Goal: Task Accomplishment & Management: Complete application form

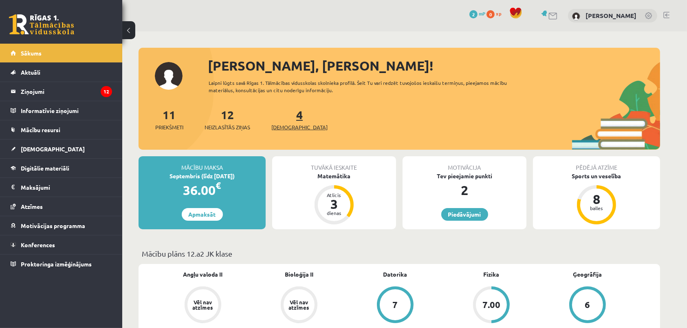
click at [285, 116] on link "4 Ieskaites" at bounding box center [299, 119] width 56 height 24
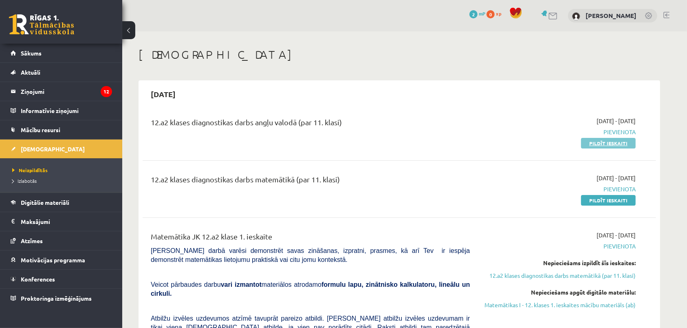
click at [607, 146] on link "Pildīt ieskaiti" at bounding box center [608, 143] width 55 height 11
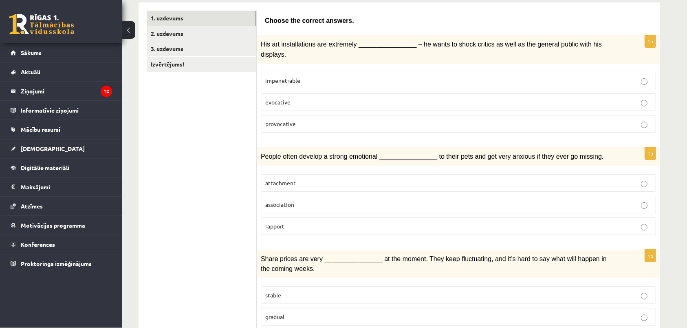
scroll to position [133, 0]
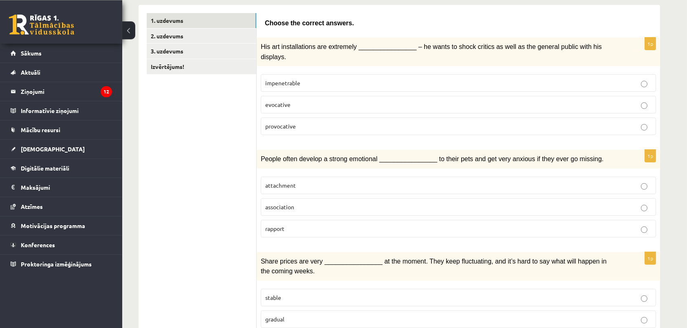
click at [406, 181] on p "attachment" at bounding box center [458, 185] width 386 height 9
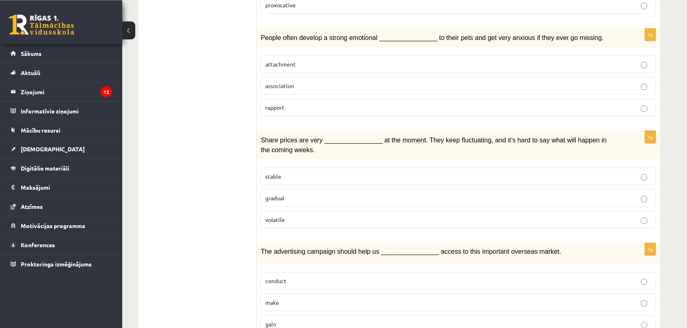
scroll to position [257, 0]
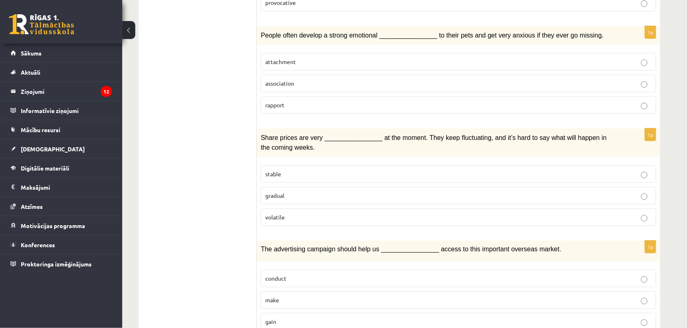
click at [399, 213] on p "volatile" at bounding box center [458, 217] width 386 height 9
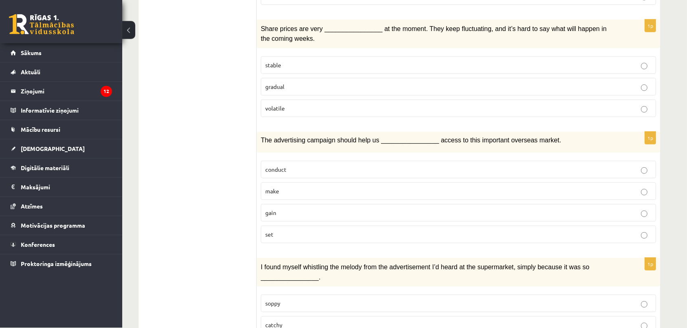
scroll to position [349, 0]
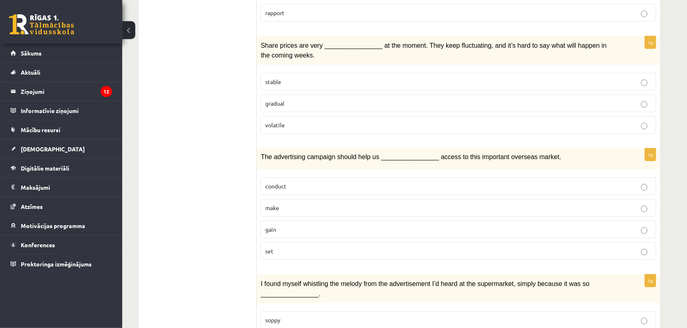
click at [424, 228] on label "gain" at bounding box center [458, 229] width 395 height 18
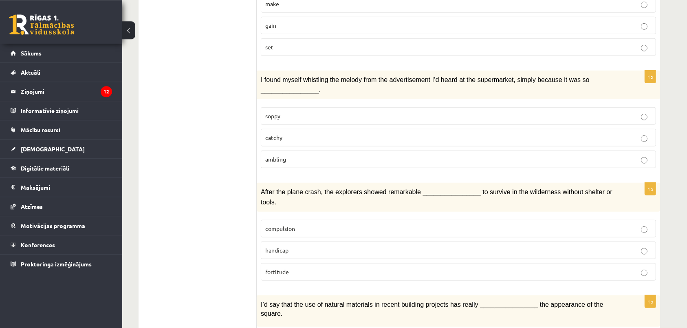
scroll to position [565, 0]
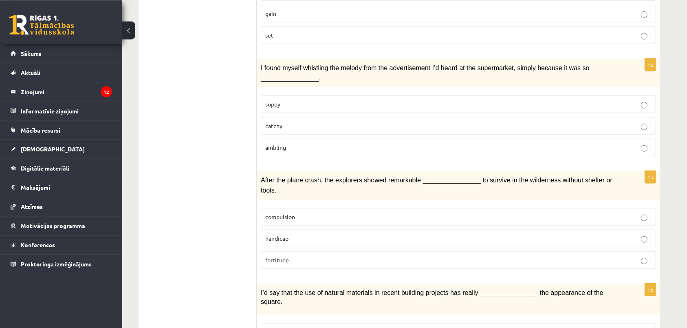
click at [361, 121] on p "catchy" at bounding box center [458, 125] width 386 height 9
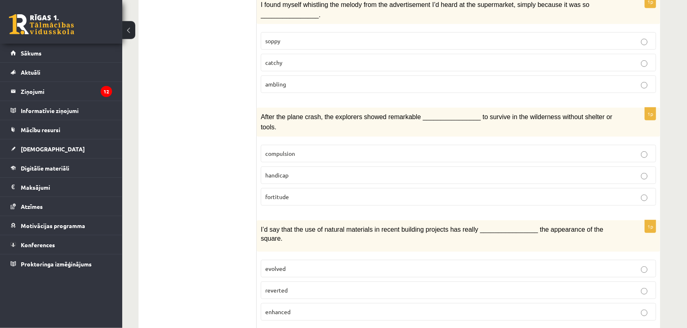
scroll to position [647, 0]
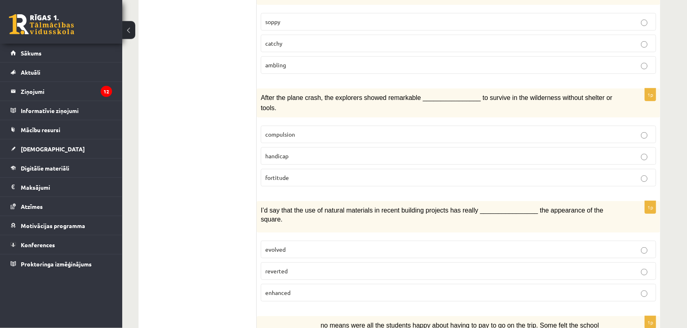
click at [580, 284] on label "enhanced" at bounding box center [458, 293] width 395 height 18
click at [685, 200] on div "12.a2 klases diagnosticējošais darbs angļu valodā par 11.klases mācību vielu , …" at bounding box center [404, 131] width 565 height 1492
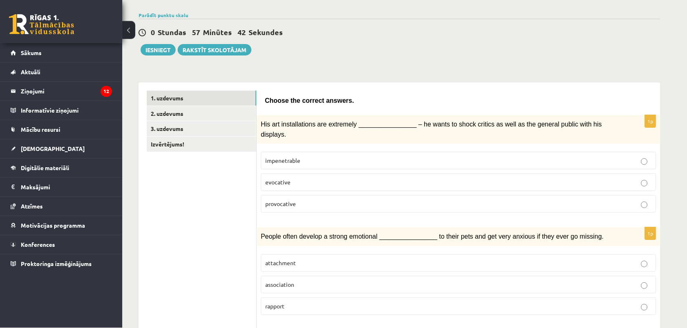
scroll to position [58, 0]
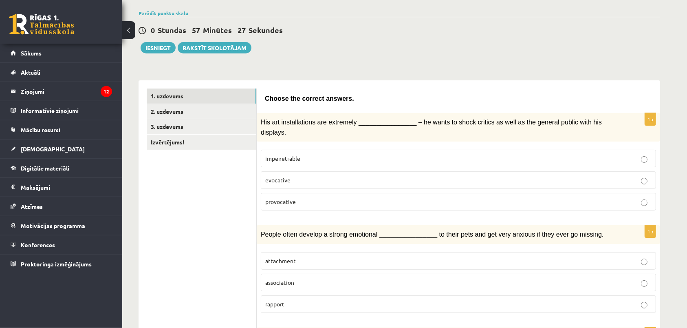
click at [373, 197] on label "provocative" at bounding box center [458, 202] width 395 height 18
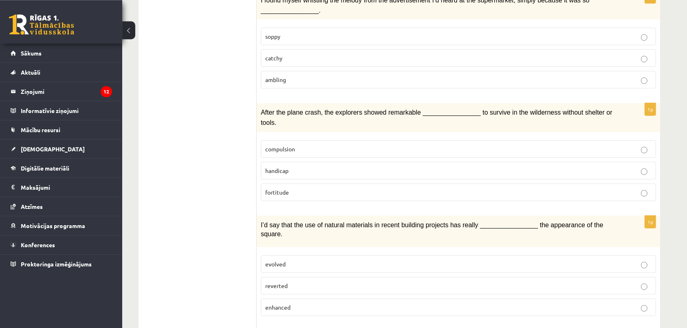
scroll to position [635, 0]
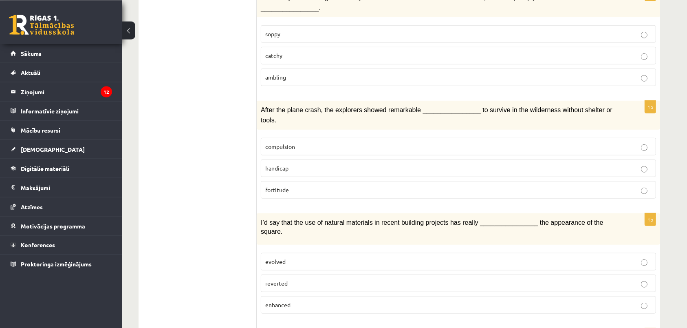
click at [568, 181] on label "fortitude" at bounding box center [458, 190] width 395 height 18
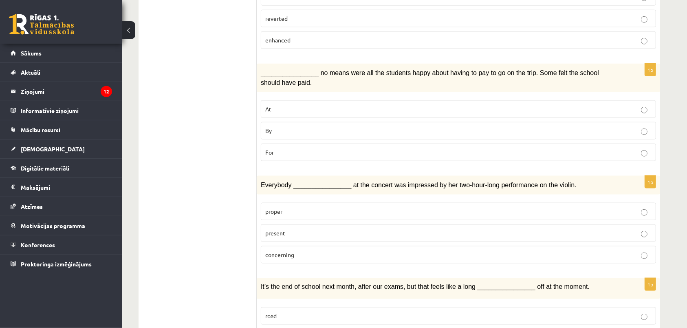
scroll to position [896, 0]
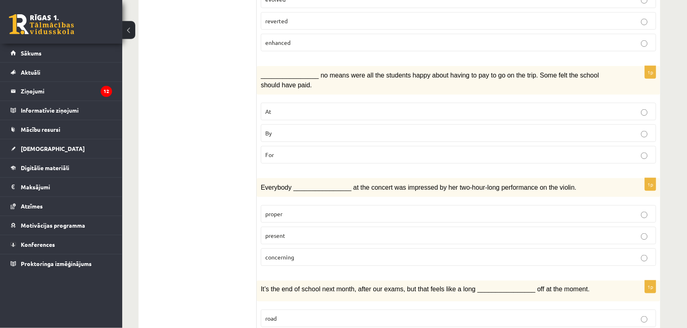
click at [653, 124] on label "By" at bounding box center [458, 133] width 395 height 18
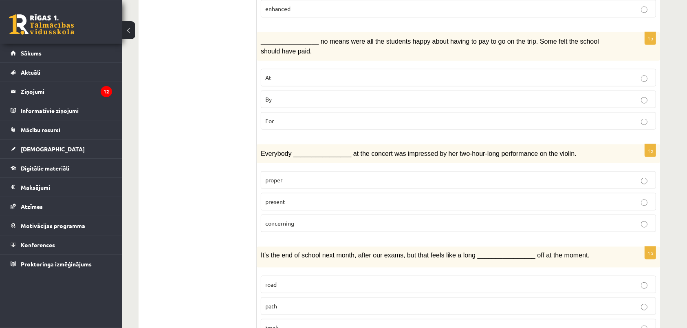
scroll to position [930, 0]
drag, startPoint x: 645, startPoint y: 180, endPoint x: 641, endPoint y: 173, distance: 8.0
click at [641, 193] on label "present" at bounding box center [458, 202] width 395 height 18
click at [641, 197] on p "present" at bounding box center [458, 201] width 386 height 9
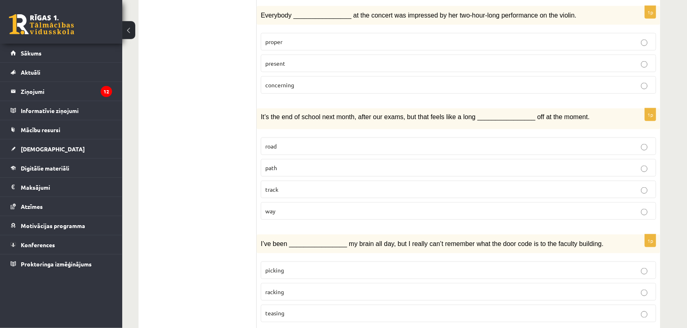
scroll to position [1064, 0]
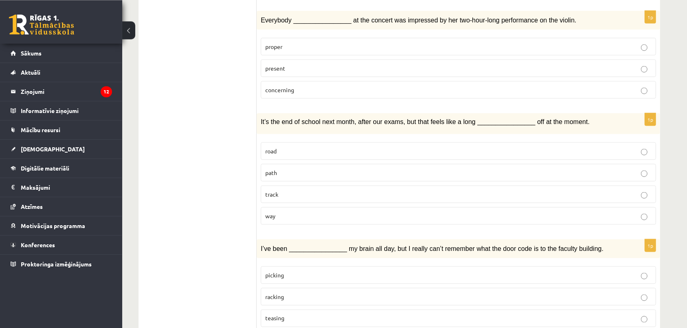
click at [556, 207] on label "way" at bounding box center [458, 216] width 395 height 18
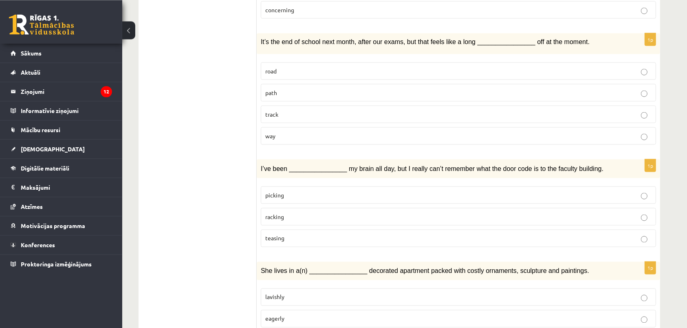
scroll to position [1148, 0]
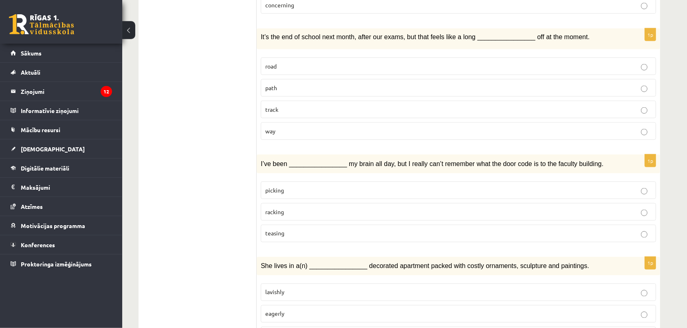
click at [610, 186] on p "picking" at bounding box center [458, 190] width 386 height 9
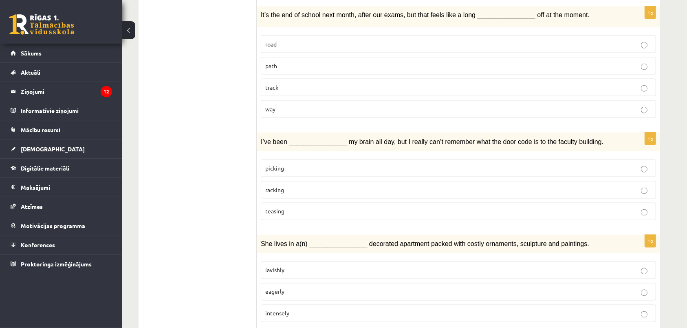
click at [502, 266] on p "lavishly" at bounding box center [458, 270] width 386 height 9
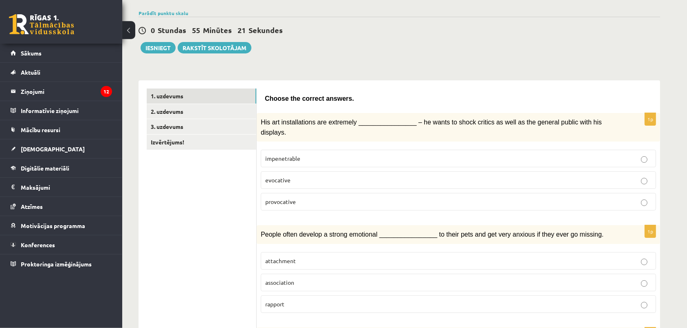
scroll to position [0, 0]
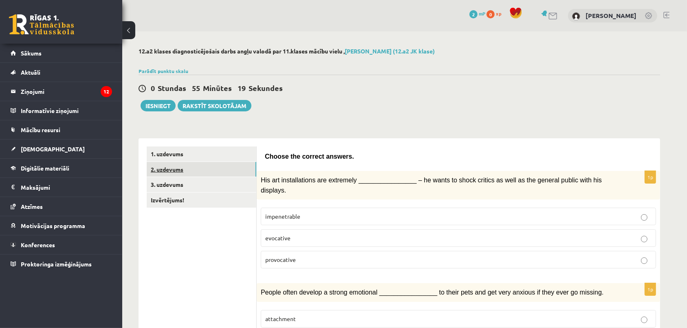
click at [186, 175] on link "2. uzdevums" at bounding box center [202, 169] width 110 height 15
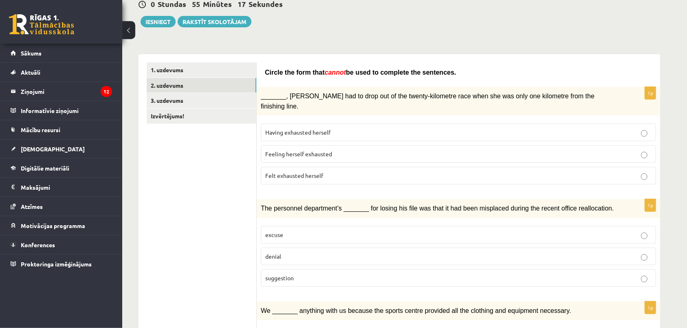
scroll to position [92, 0]
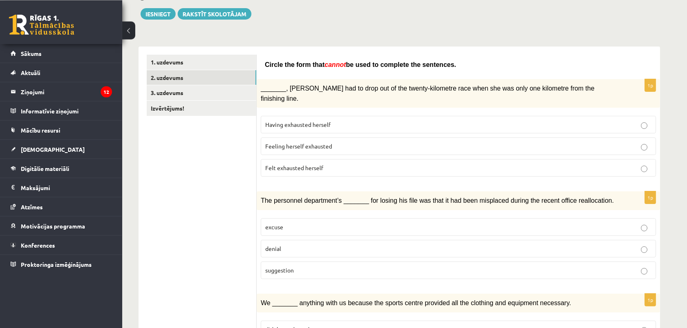
click at [637, 163] on p "Felt exhausted herself" at bounding box center [458, 167] width 386 height 9
click at [609, 244] on p "denial" at bounding box center [458, 248] width 386 height 9
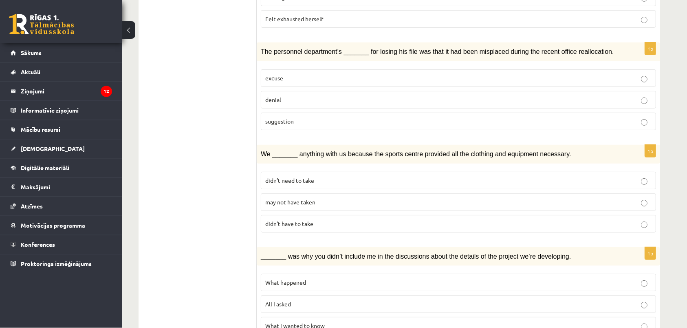
scroll to position [244, 0]
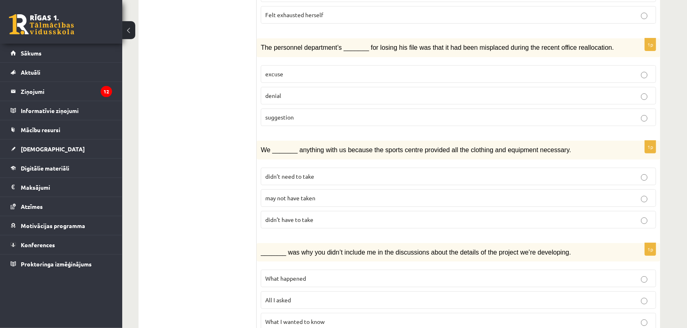
click at [652, 108] on label "suggestion" at bounding box center [458, 117] width 395 height 18
drag, startPoint x: 667, startPoint y: 110, endPoint x: 678, endPoint y: 113, distance: 12.0
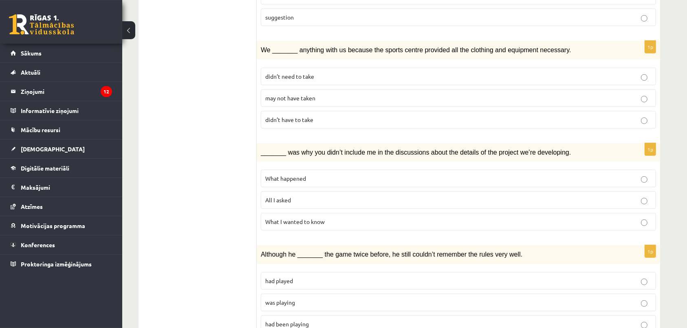
scroll to position [356, 0]
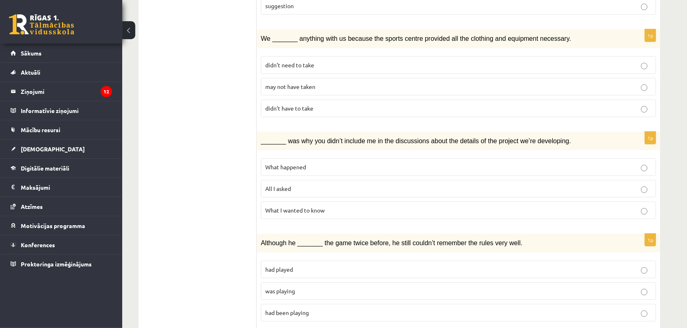
click at [590, 82] on p "may not have taken" at bounding box center [458, 86] width 386 height 9
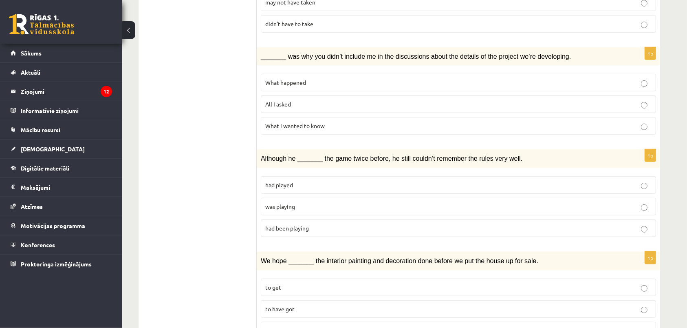
scroll to position [442, 0]
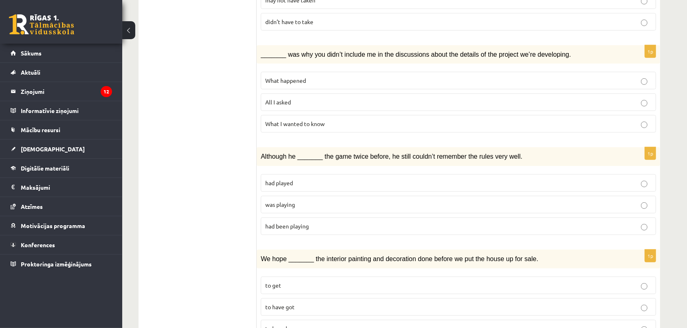
click at [573, 76] on p "What happened" at bounding box center [458, 80] width 386 height 9
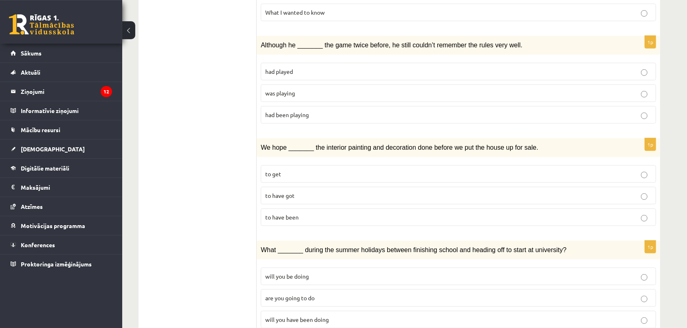
scroll to position [547, 0]
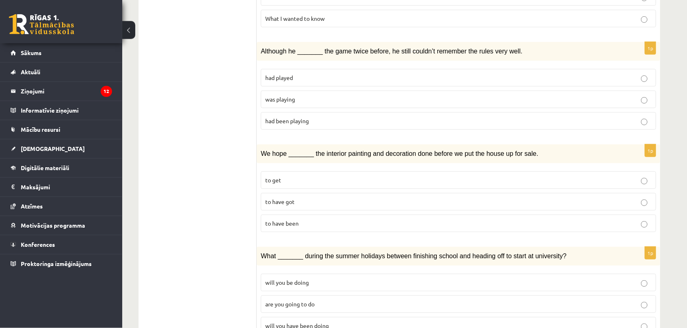
click at [655, 112] on label "had been playing" at bounding box center [458, 121] width 395 height 18
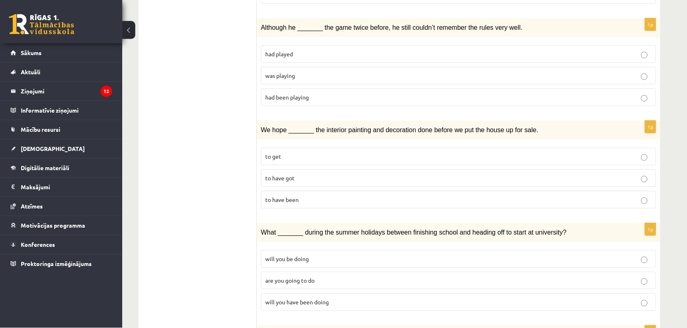
scroll to position [571, 0]
drag, startPoint x: 595, startPoint y: 64, endPoint x: 621, endPoint y: 56, distance: 27.7
click at [621, 67] on label "was playing" at bounding box center [458, 76] width 395 height 18
click at [621, 56] on fieldset "had played was playing had been playing" at bounding box center [458, 74] width 395 height 67
click at [625, 73] on label "was playing" at bounding box center [458, 76] width 395 height 18
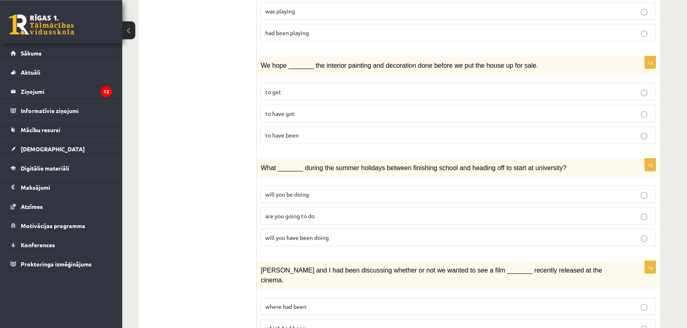
scroll to position [639, 0]
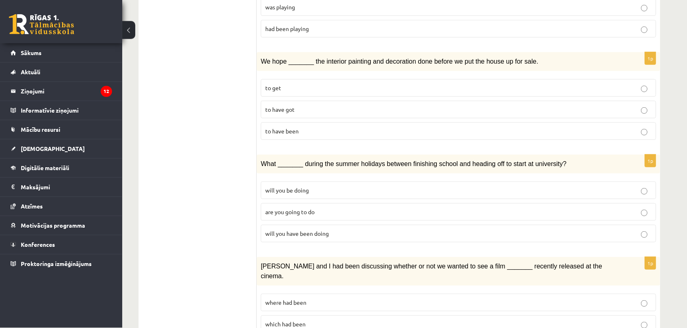
click at [633, 127] on p "to have been" at bounding box center [458, 131] width 386 height 9
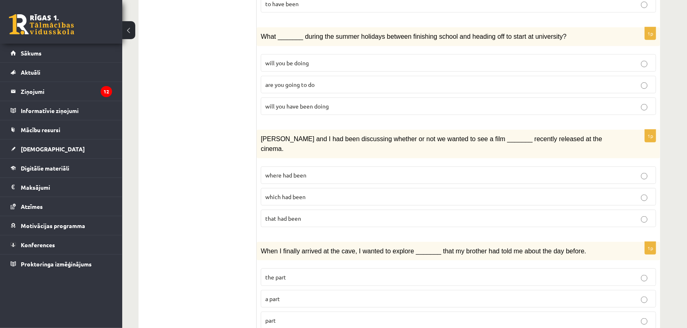
scroll to position [762, 0]
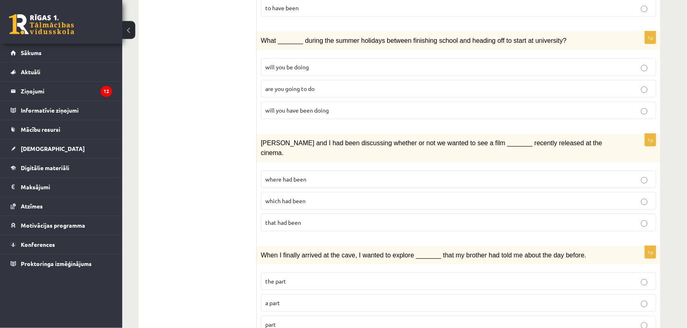
click at [645, 101] on label "will you have been doing" at bounding box center [458, 110] width 395 height 18
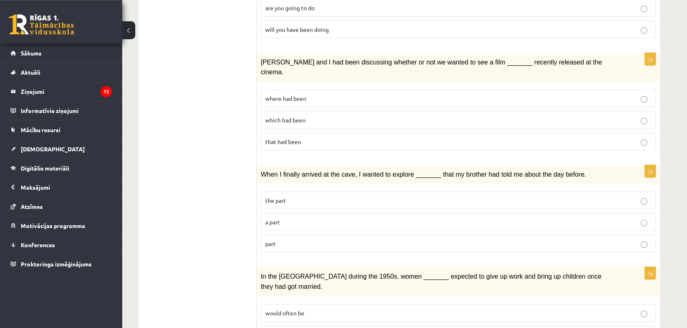
scroll to position [860, 0]
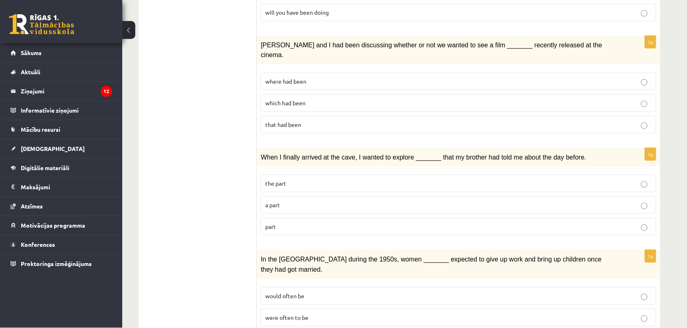
click at [647, 73] on label "where had been" at bounding box center [458, 82] width 395 height 18
click at [647, 77] on p "where had been" at bounding box center [458, 81] width 386 height 9
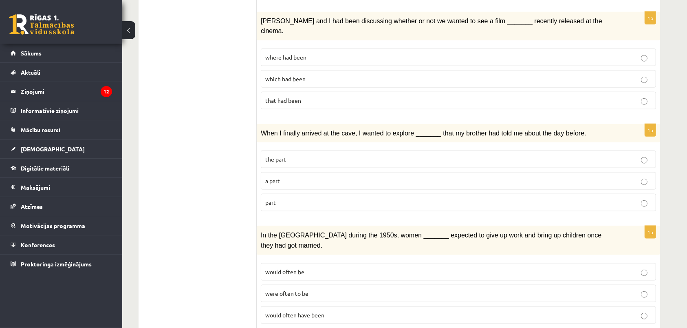
click at [298, 198] on p "part" at bounding box center [458, 202] width 386 height 9
click at [297, 311] on span "would often have been" at bounding box center [294, 314] width 59 height 7
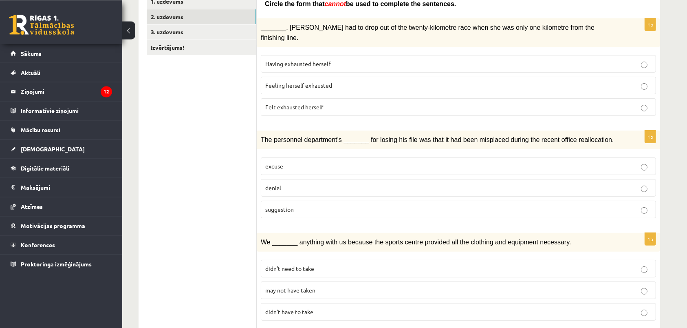
scroll to position [62, 0]
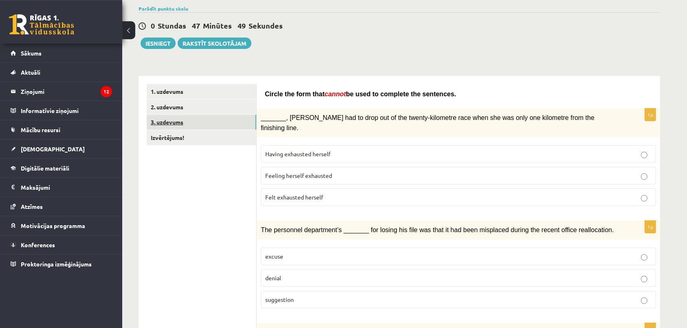
click at [199, 122] on link "3. uzdevums" at bounding box center [202, 122] width 110 height 15
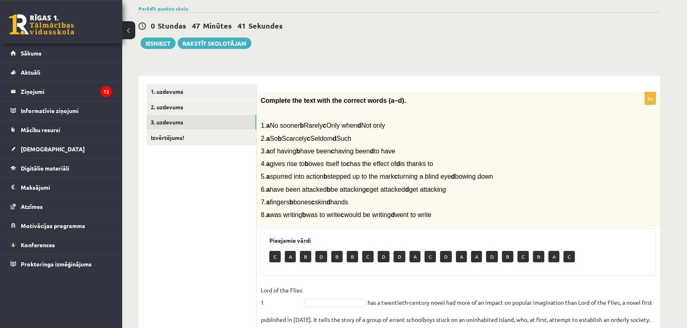
click at [510, 155] on div "Complete the text with the correct words (a–d). 1. a No sooner b Rarely c Only …" at bounding box center [458, 159] width 403 height 135
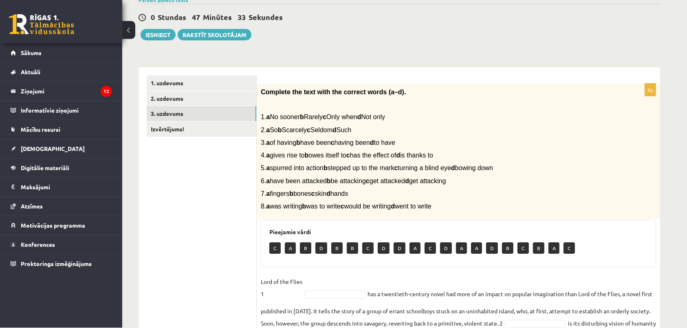
scroll to position [63, 0]
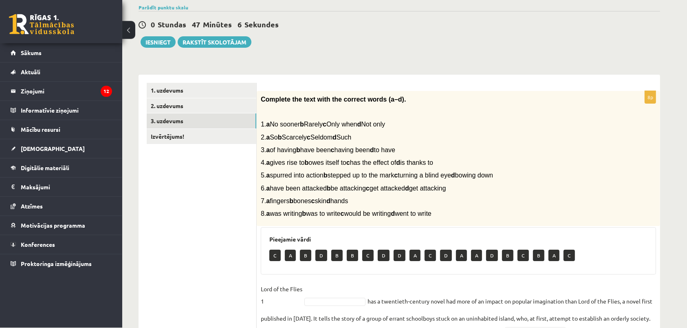
click at [544, 89] on form "8p Complete the text with the correct words (a–d). 1. a No sooner b Rarely c On…" at bounding box center [458, 265] width 387 height 365
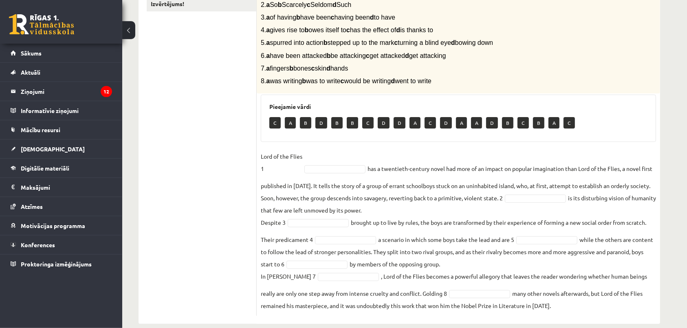
scroll to position [209, 0]
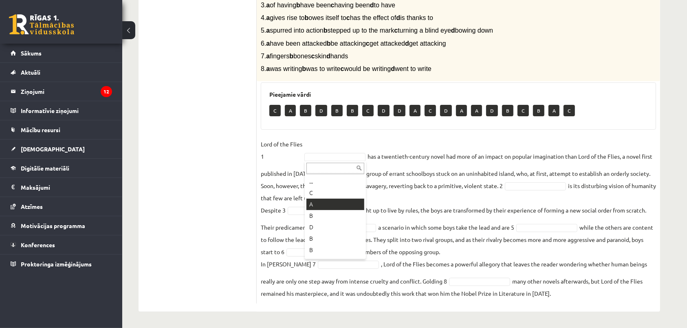
scroll to position [2, 0]
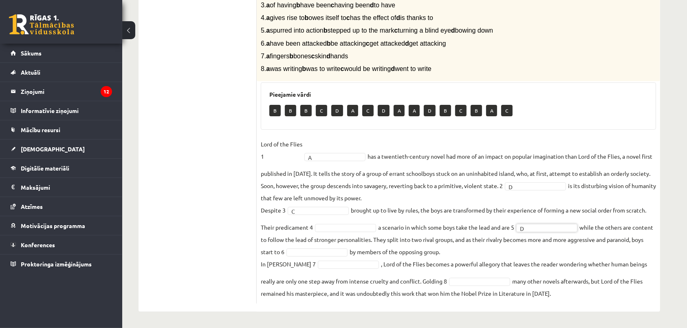
scroll to position [2, 0]
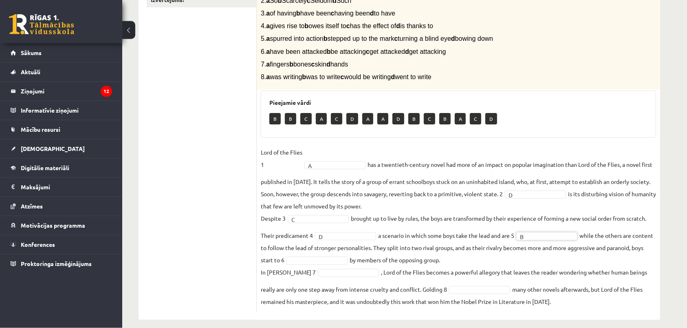
scroll to position [209, 0]
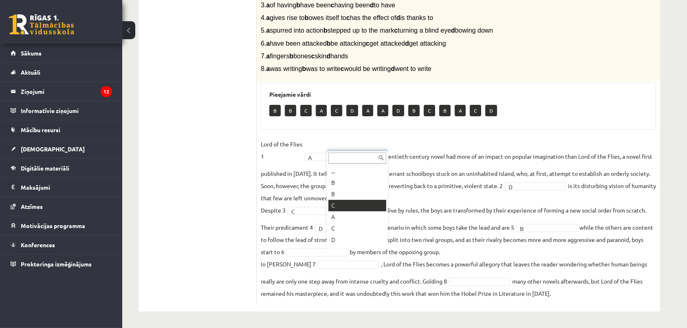
scroll to position [2, 0]
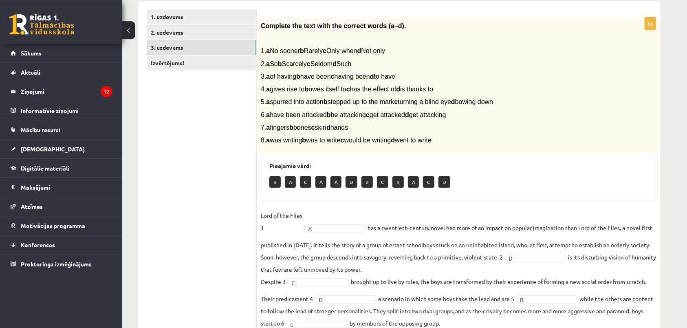
scroll to position [135, 0]
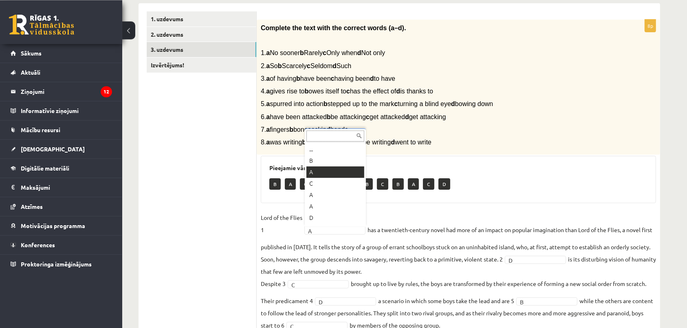
click at [349, 192] on body "0 Dāvanas 2 mP 0 xp Rihards Ross Sākums Aktuāli Kā mācīties eSKOLĀ Kontakti Nor…" at bounding box center [343, 29] width 687 height 328
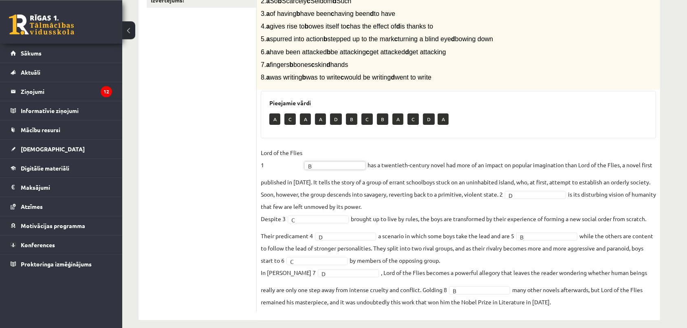
scroll to position [209, 0]
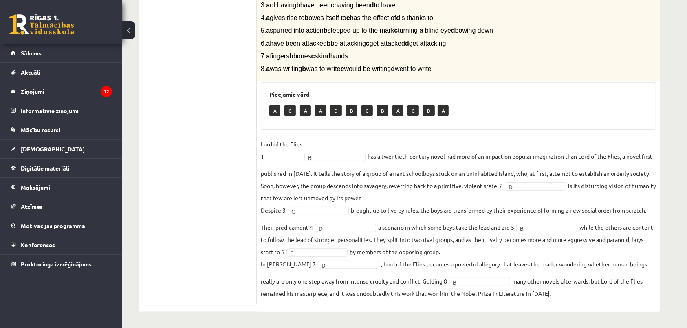
click at [350, 223] on fieldset "Lord of the Flies 1 B * has a twentieth-century novel had more of an impact on …" at bounding box center [458, 218] width 395 height 161
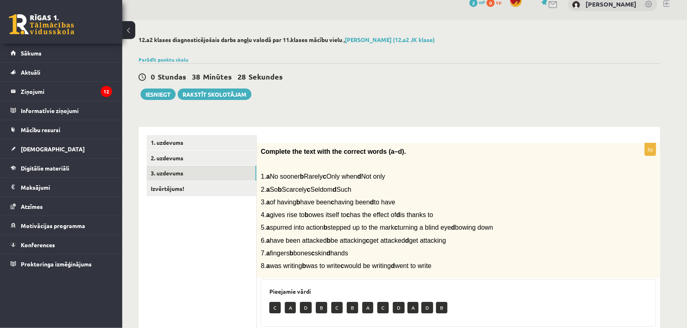
scroll to position [10, 0]
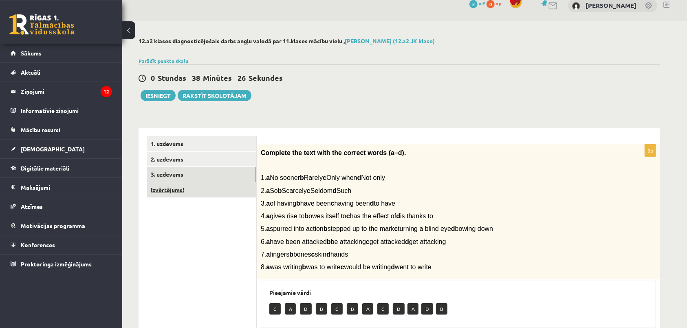
click at [174, 194] on link "Izvērtējums!" at bounding box center [202, 189] width 110 height 15
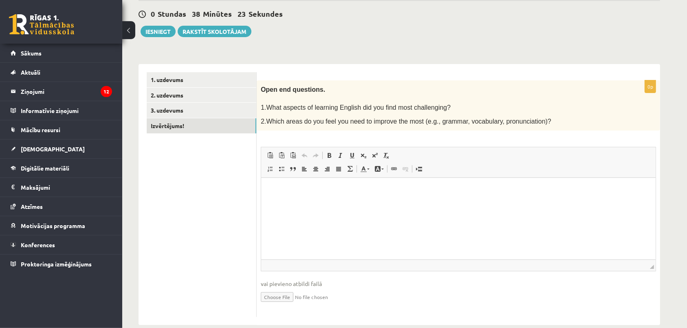
scroll to position [77, 0]
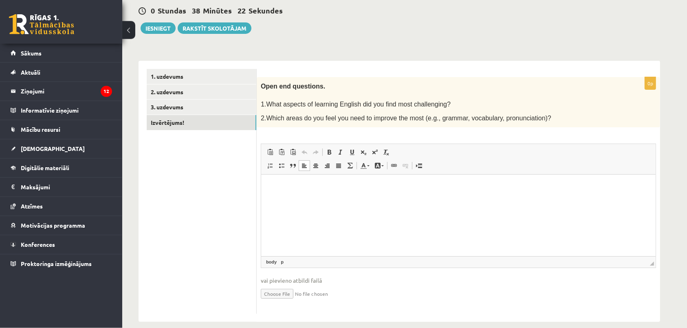
click at [509, 207] on html at bounding box center [458, 214] width 394 height 81
click at [145, 32] on button "Iesniegt" at bounding box center [158, 27] width 35 height 11
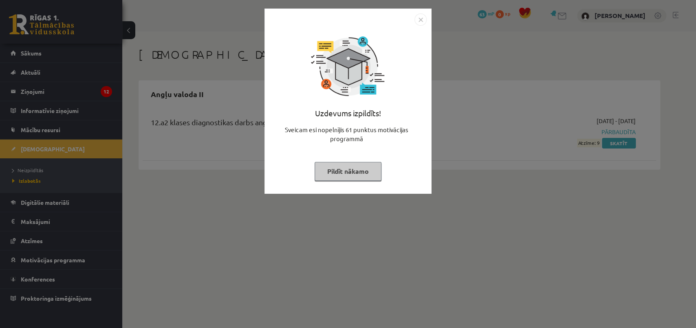
click at [368, 173] on button "Pildīt nākamo" at bounding box center [348, 171] width 67 height 19
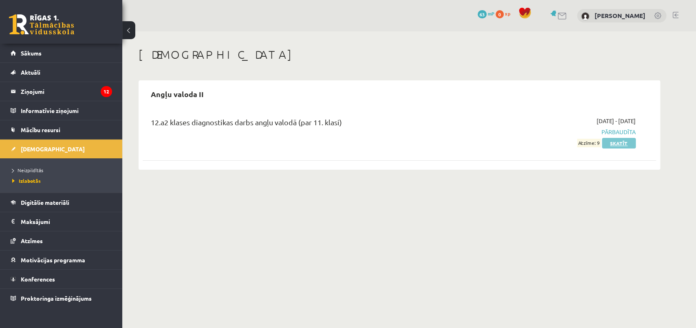
click at [610, 143] on link "Skatīt" at bounding box center [619, 143] width 34 height 11
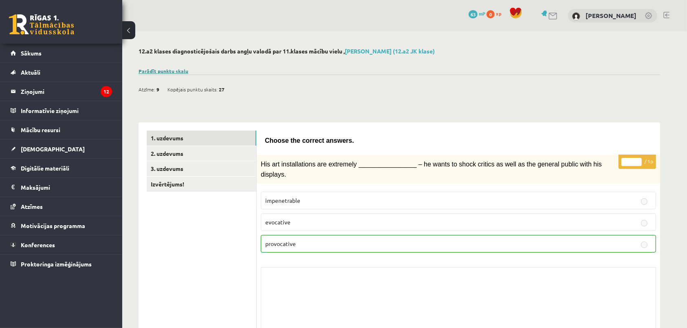
click at [181, 71] on link "Parādīt punktu skalu" at bounding box center [164, 71] width 50 height 7
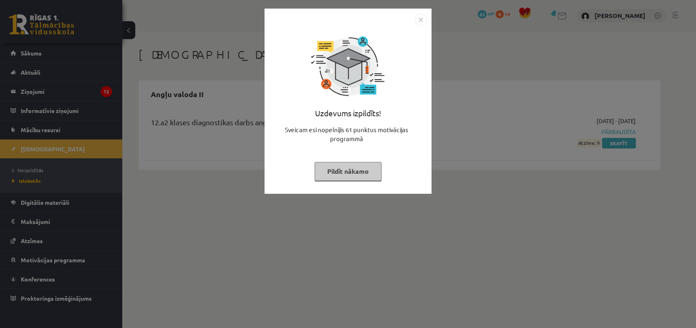
click at [414, 61] on div "Uzdevums izpildīts! Sveicam esi nopelnījis 61 punktus motivācijas programmā Pil…" at bounding box center [347, 107] width 157 height 163
click at [358, 181] on div "Uzdevums izpildīts! Sveicam esi nopelnījis 61 punktus motivācijas programmā Pil…" at bounding box center [347, 107] width 157 height 163
click at [358, 172] on button "Pildīt nākamo" at bounding box center [348, 171] width 67 height 19
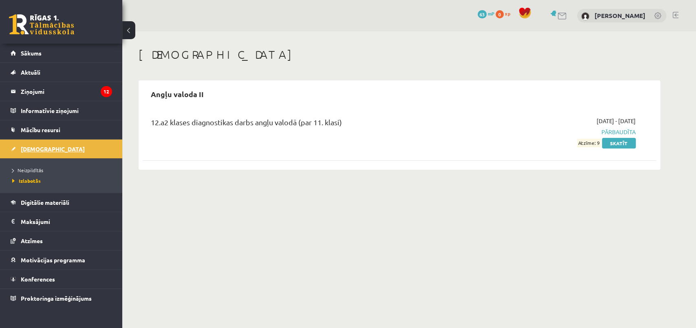
click at [31, 151] on span "[DEMOGRAPHIC_DATA]" at bounding box center [53, 148] width 64 height 7
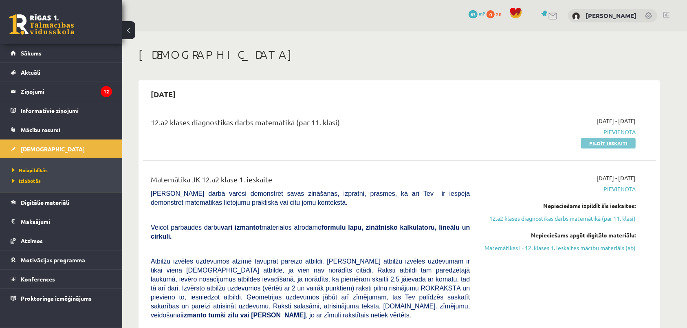
click at [604, 145] on link "Pildīt ieskaiti" at bounding box center [608, 143] width 55 height 11
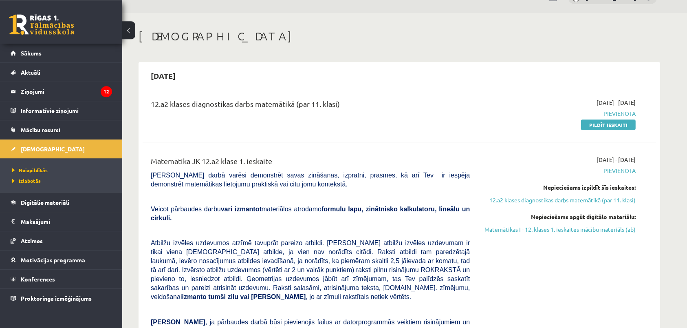
scroll to position [24, 0]
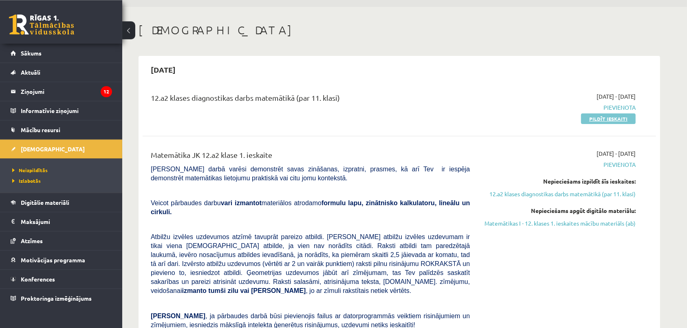
click at [611, 117] on link "Pildīt ieskaiti" at bounding box center [608, 118] width 55 height 11
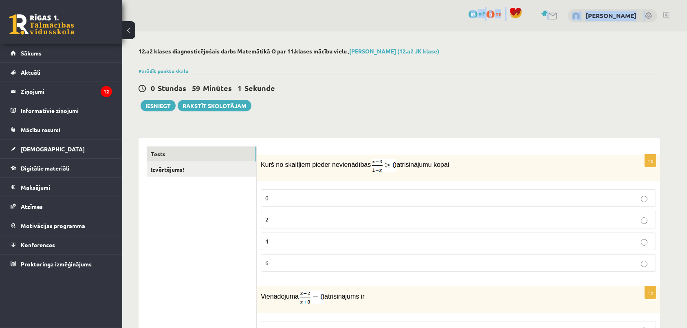
drag, startPoint x: 495, startPoint y: 74, endPoint x: 254, endPoint y: -40, distance: 266.1
click at [254, 0] on html "0 Dāvanas 63 mP 0 xp [PERSON_NAME] Sākums Aktuāli Kā mācīties eSKOLĀ Kontakti N…" at bounding box center [343, 164] width 687 height 328
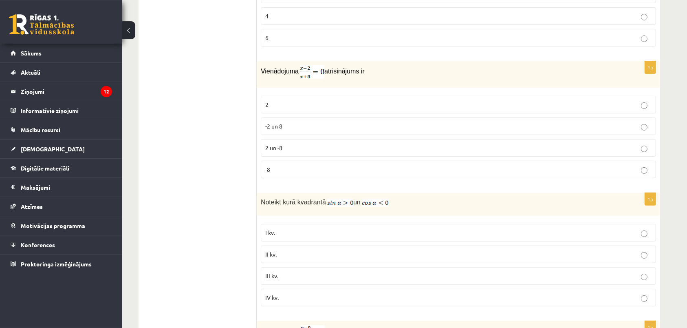
scroll to position [162, 0]
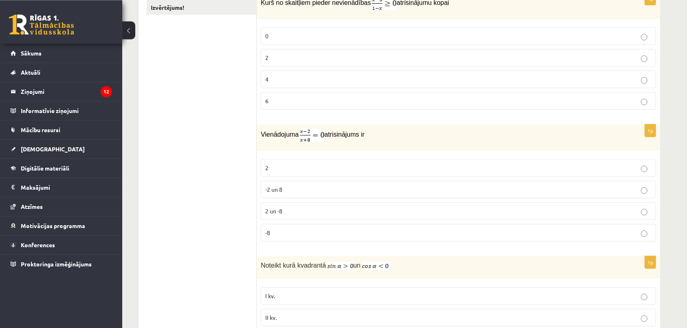
click at [396, 54] on p "2" at bounding box center [458, 57] width 386 height 9
click at [347, 164] on p "2" at bounding box center [458, 167] width 386 height 9
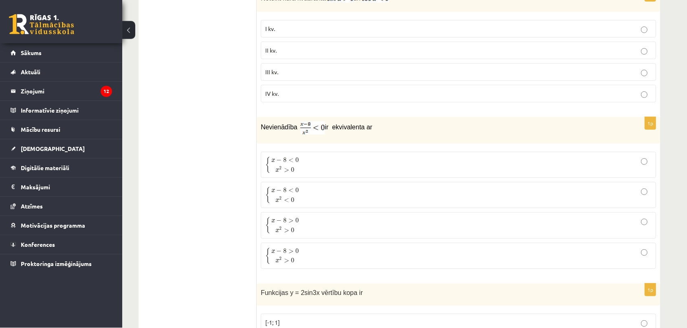
scroll to position [408, 0]
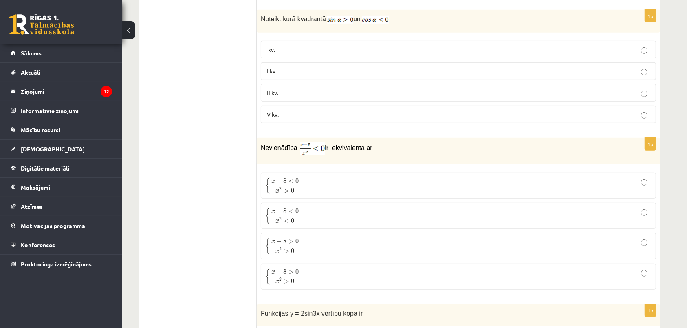
click at [660, 184] on div "1p Nevienādība ir ekvivalenta ar { x − 8 < 0 x 2 > 0 { x − 8 < 0 x 2 > 0 { x − …" at bounding box center [458, 217] width 403 height 158
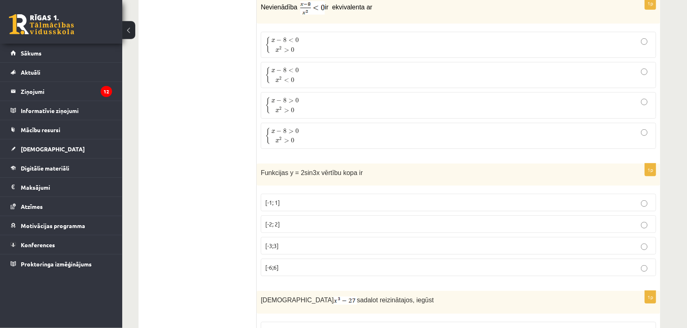
scroll to position [506, 0]
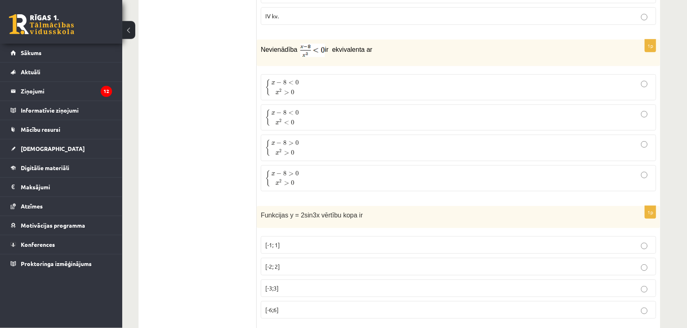
click at [307, 275] on label "[-2; 2]" at bounding box center [458, 267] width 395 height 18
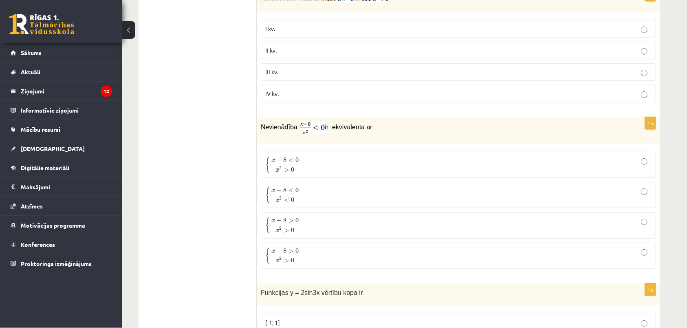
scroll to position [373, 0]
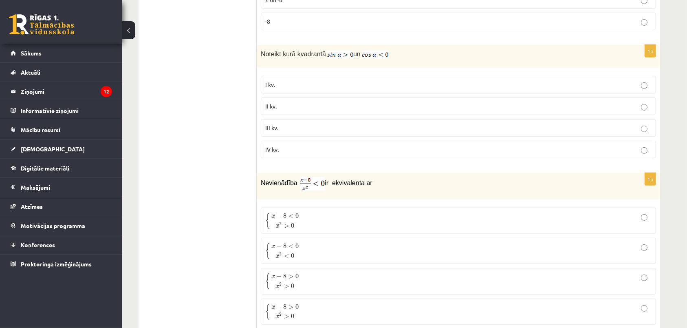
click at [274, 106] on span "II kv." at bounding box center [270, 105] width 11 height 7
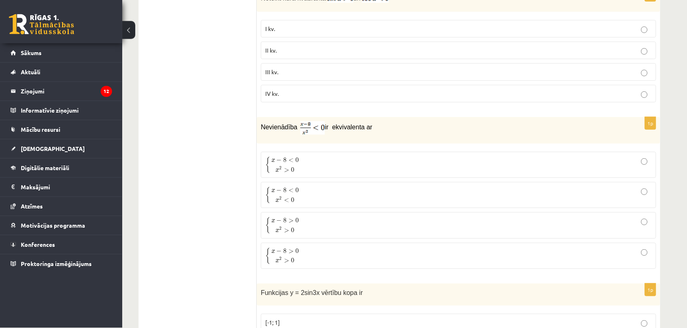
scroll to position [443, 0]
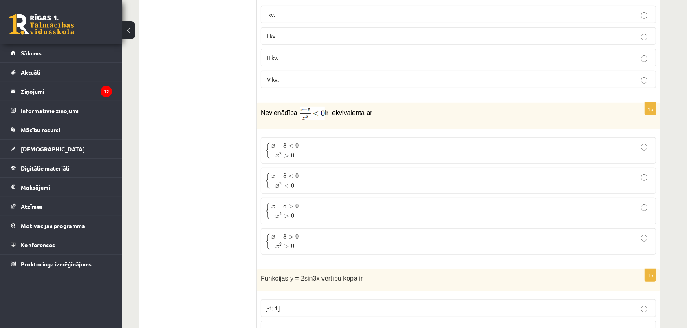
click at [322, 163] on label "{ x − 8 < 0 x 2 > 0 { x − 8 < 0 x 2 > 0" at bounding box center [458, 150] width 395 height 26
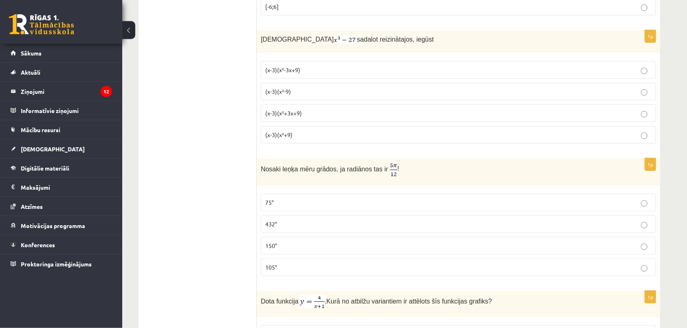
scroll to position [816, 0]
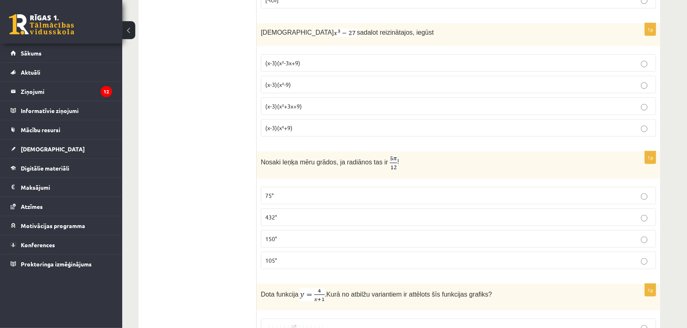
click at [313, 200] on p "75°" at bounding box center [458, 195] width 386 height 9
click at [269, 110] on span "(x-3)(x²+3x+9)" at bounding box center [283, 105] width 37 height 7
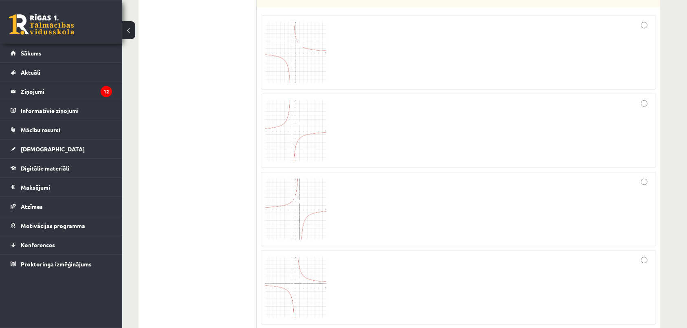
scroll to position [1104, 0]
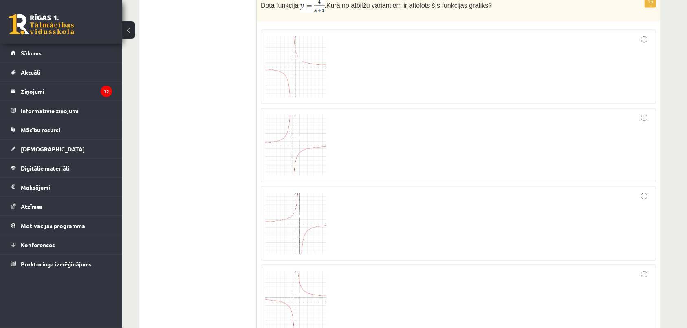
click at [391, 132] on div at bounding box center [458, 144] width 386 height 65
click at [413, 75] on div at bounding box center [458, 66] width 386 height 65
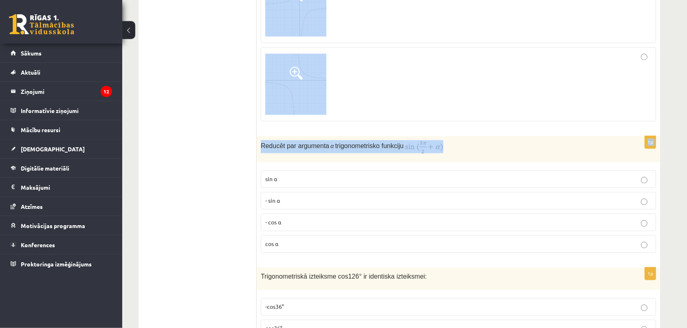
scroll to position [1192, 0]
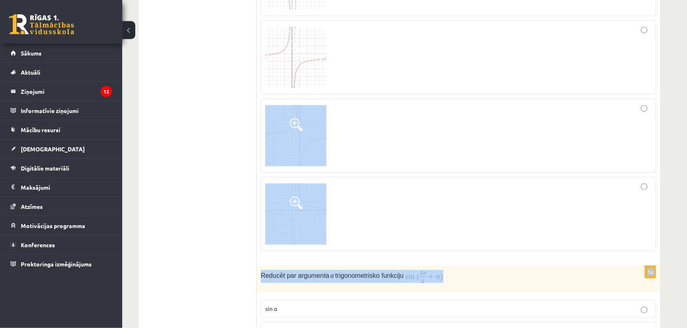
drag, startPoint x: 446, startPoint y: 26, endPoint x: 228, endPoint y: -43, distance: 228.9
click at [257, 266] on div "Reducēt par argumenta α trigonometrisko funkciju" at bounding box center [458, 279] width 403 height 26
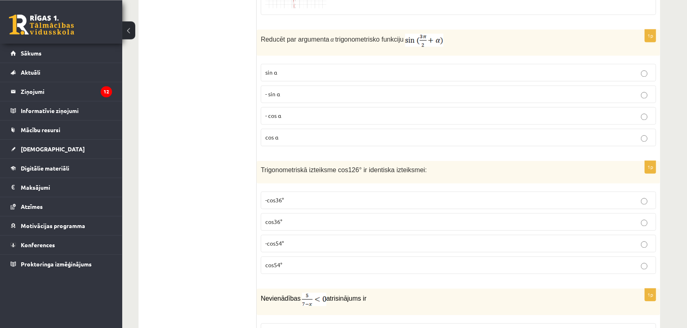
scroll to position [1449, 0]
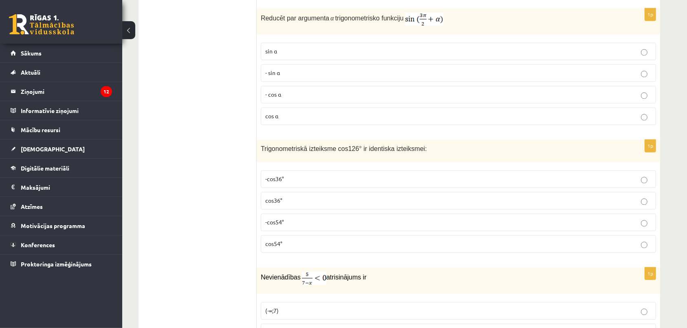
click at [314, 121] on p "cos⁡ α" at bounding box center [458, 116] width 386 height 9
click at [273, 98] on p "- cos ⁡α" at bounding box center [458, 94] width 386 height 9
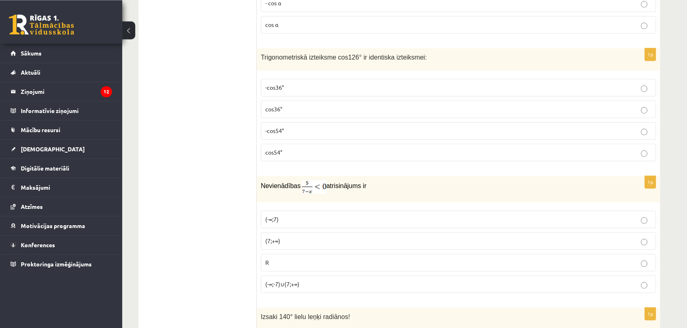
scroll to position [1576, 0]
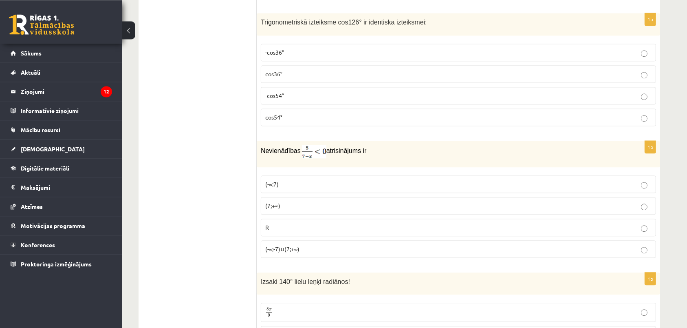
click at [291, 121] on p "cos54°" at bounding box center [458, 117] width 386 height 9
click at [284, 98] on label "-cos54°" at bounding box center [458, 96] width 395 height 18
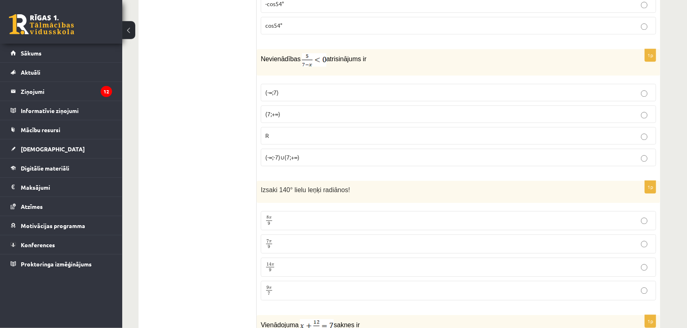
scroll to position [1674, 0]
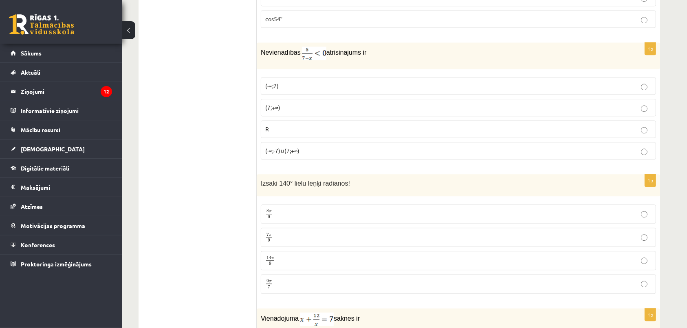
click at [267, 111] on span "(7;+∞)" at bounding box center [272, 106] width 15 height 7
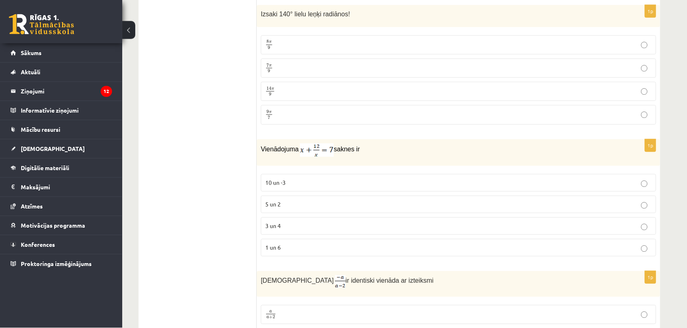
scroll to position [1836, 0]
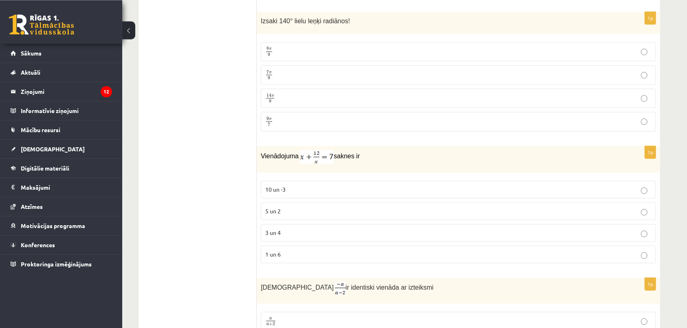
click at [280, 80] on p "7 π 9 7 π 9" at bounding box center [458, 75] width 386 height 10
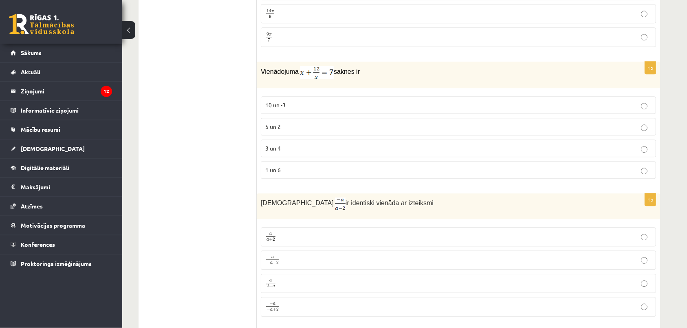
scroll to position [1942, 0]
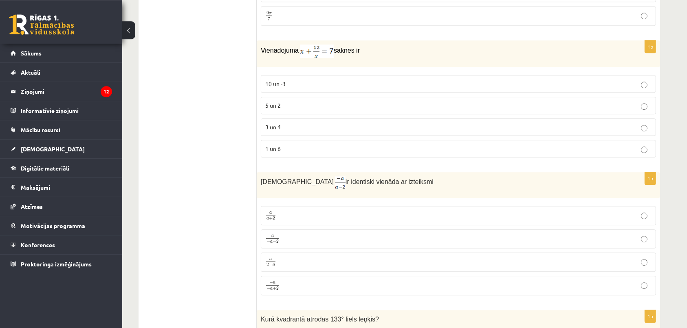
click at [295, 131] on p "3 un 4" at bounding box center [458, 127] width 386 height 9
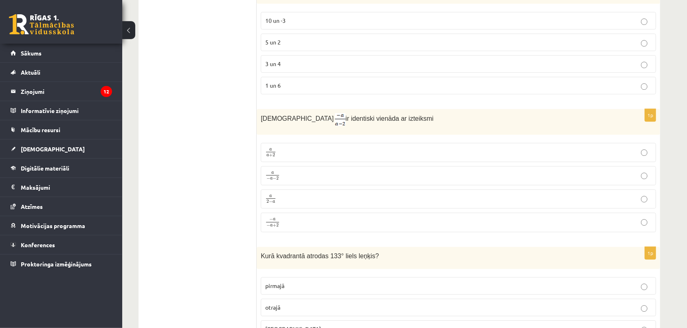
scroll to position [2019, 0]
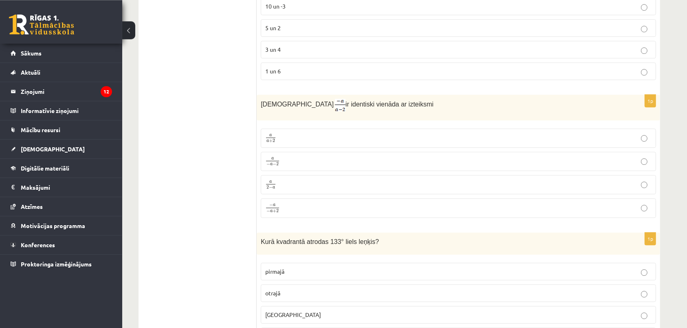
click at [293, 189] on p "a 2 − a a 2 − a" at bounding box center [458, 184] width 386 height 10
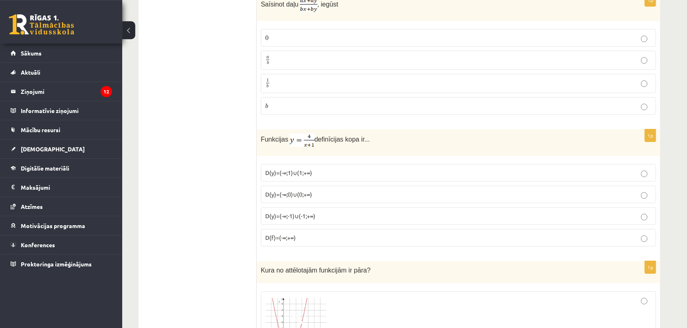
scroll to position [2370, 0]
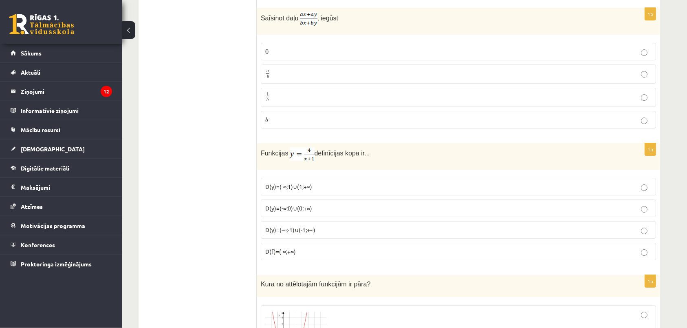
click at [289, 79] on p "a b a b" at bounding box center [458, 74] width 386 height 10
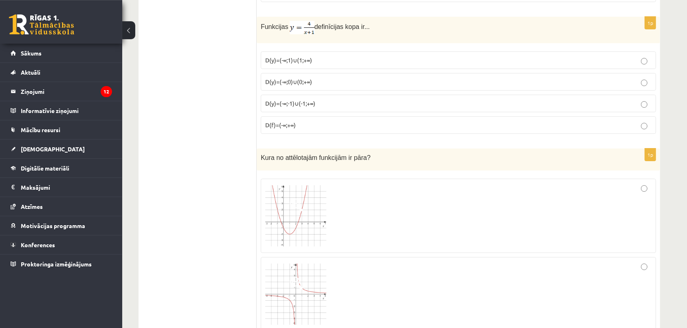
scroll to position [2504, 0]
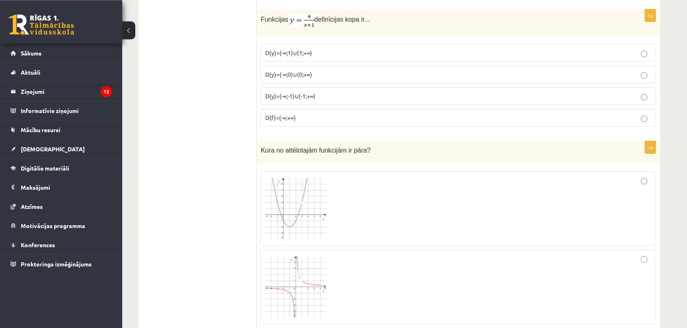
click at [273, 56] on span "D(y)=(-∞;1)∪(1;+∞)" at bounding box center [288, 52] width 47 height 7
click at [320, 104] on label "D(y)=(-∞;-1)∪(-1;+∞)" at bounding box center [458, 96] width 395 height 18
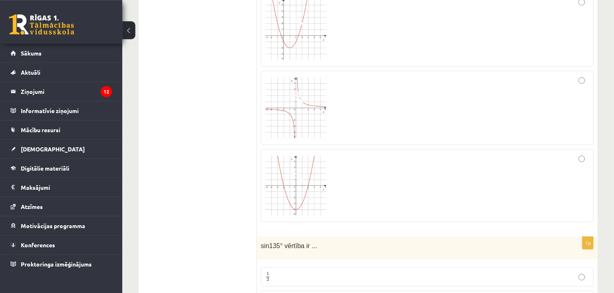
scroll to position [2690, 0]
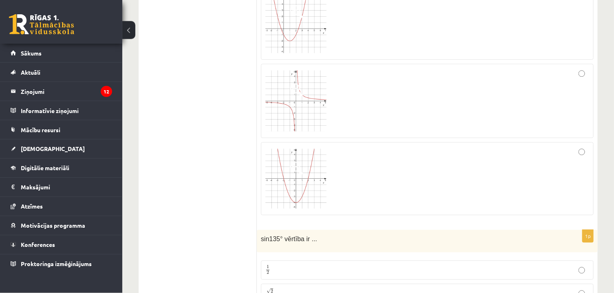
click at [394, 204] on div at bounding box center [427, 179] width 324 height 64
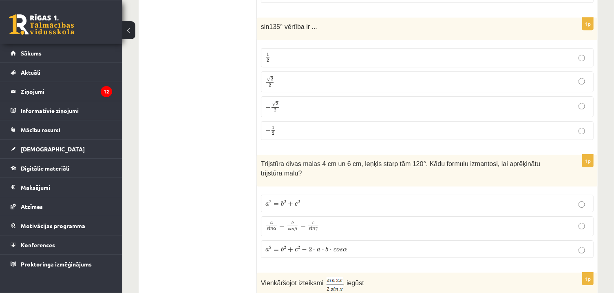
scroll to position [2923, 0]
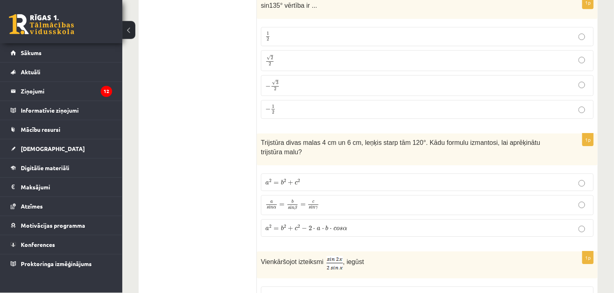
click at [278, 67] on p "√ 2 2 2 2" at bounding box center [427, 61] width 324 height 12
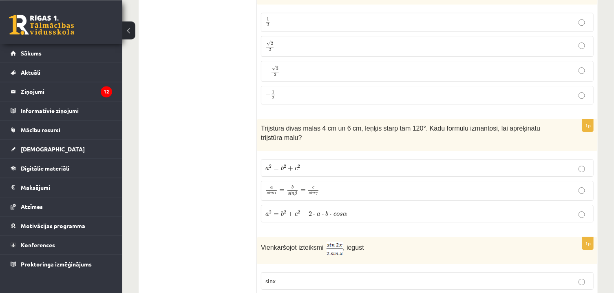
click at [304, 215] on label "a 2 = b 2 + c 2 − 2 ⋅ a ⋅ b ⋅ c o s α a 2 = b 2 + c 2 − 2 ⋅ a ⋅ b ⋅ c o s α" at bounding box center [427, 214] width 333 height 18
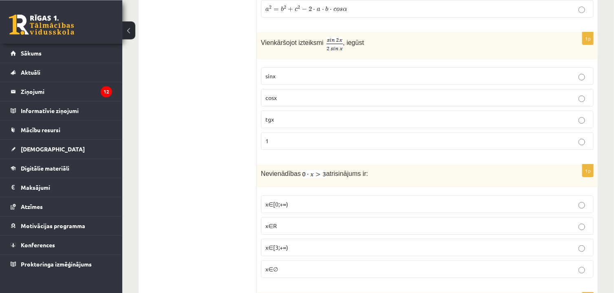
scroll to position [3135, 0]
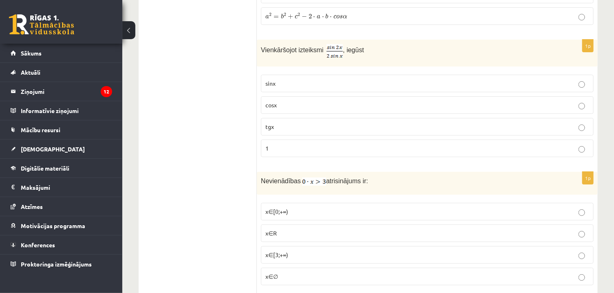
click at [309, 109] on p "cosx" at bounding box center [427, 105] width 324 height 9
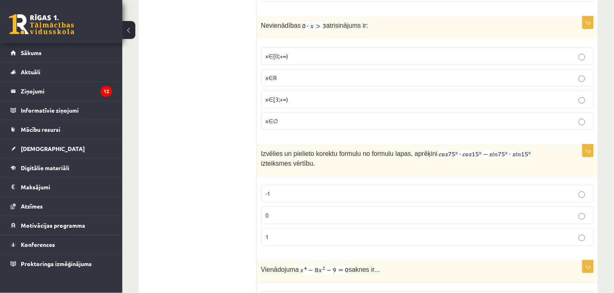
scroll to position [3297, 0]
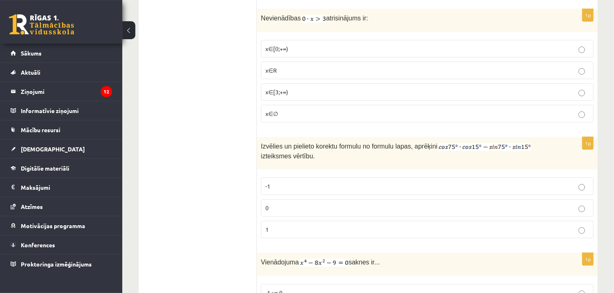
click at [278, 116] on p "x∈∅" at bounding box center [427, 113] width 324 height 9
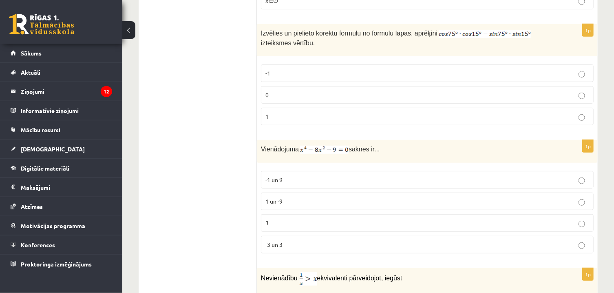
scroll to position [3418, 0]
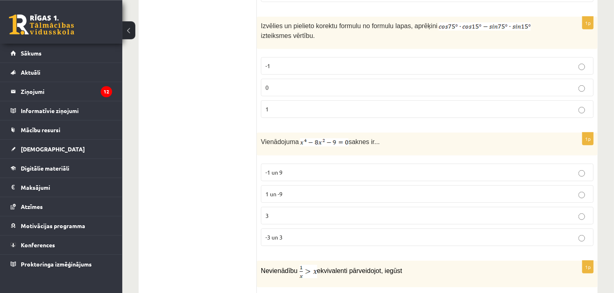
click at [306, 92] on p "0" at bounding box center [427, 87] width 324 height 9
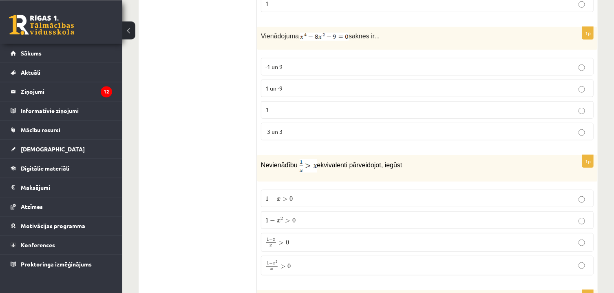
scroll to position [3516, 0]
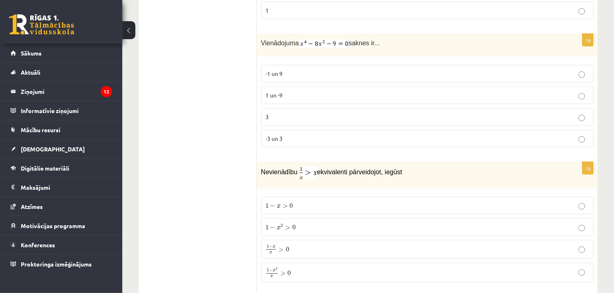
click at [300, 143] on p "-3 un 3" at bounding box center [427, 138] width 324 height 9
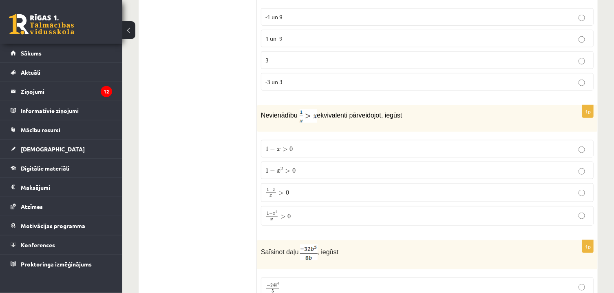
scroll to position [3587, 0]
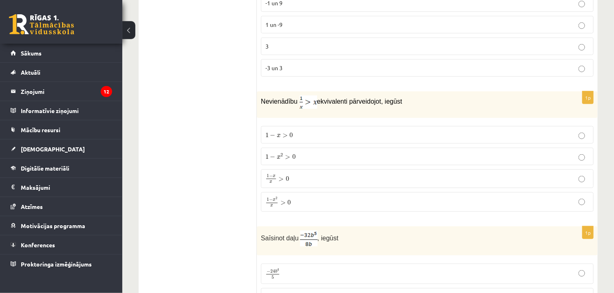
click at [289, 205] on span "0" at bounding box center [288, 202] width 3 height 5
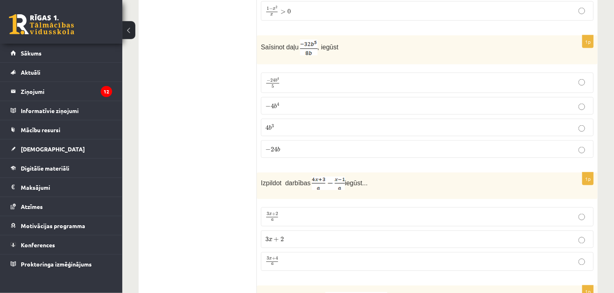
scroll to position [3770, 0]
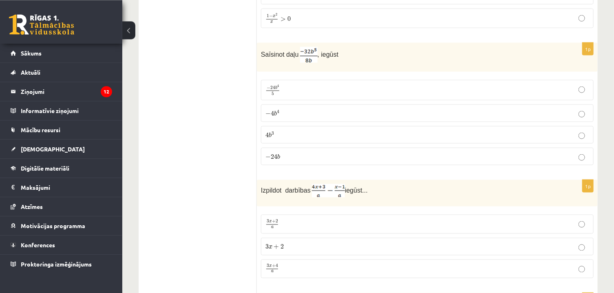
click at [264, 119] on label "− 4 b 4 − 4 b 4" at bounding box center [427, 113] width 333 height 18
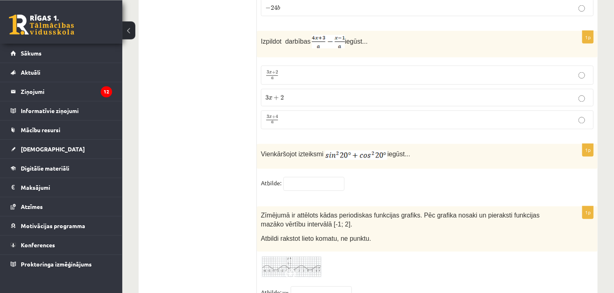
scroll to position [3926, 0]
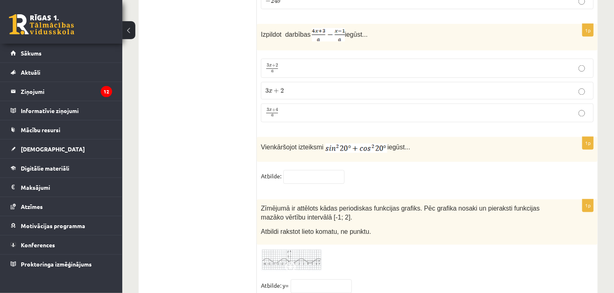
click at [280, 115] on label "3 x + 4 a 3 x + 4 a" at bounding box center [427, 112] width 333 height 19
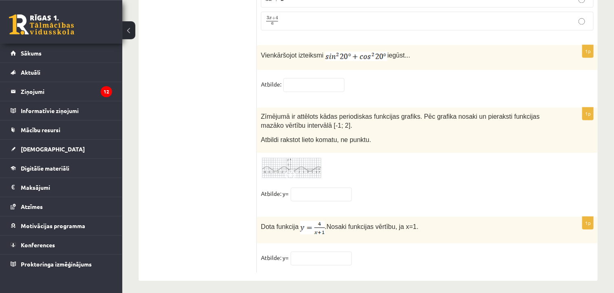
scroll to position [4032, 0]
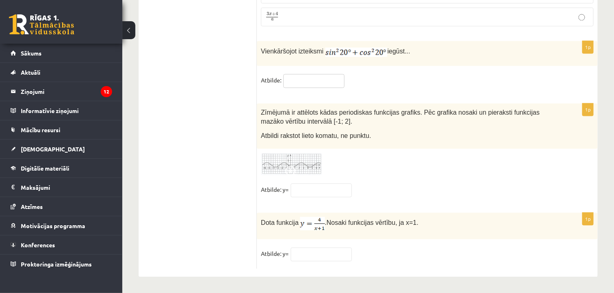
click at [297, 74] on input "text" at bounding box center [313, 81] width 61 height 14
type input "*"
click at [299, 185] on input "text" at bounding box center [321, 190] width 61 height 14
type input "**"
click at [309, 253] on input "text" at bounding box center [321, 254] width 61 height 14
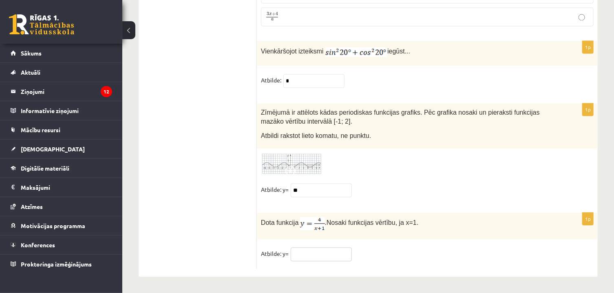
click at [331, 253] on input "text" at bounding box center [321, 254] width 61 height 14
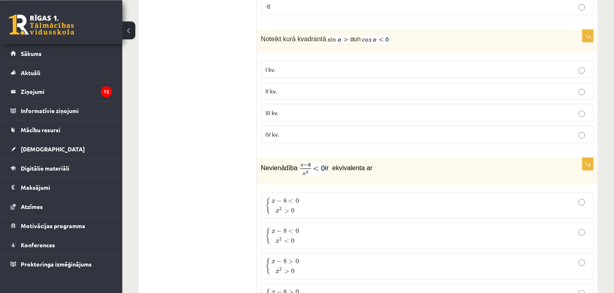
scroll to position [0, 0]
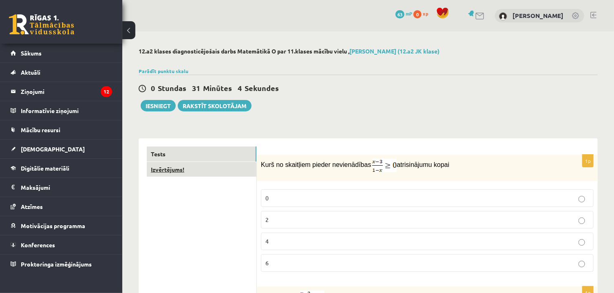
type input "*"
click at [196, 171] on link "Izvērtējums!" at bounding box center [202, 169] width 110 height 15
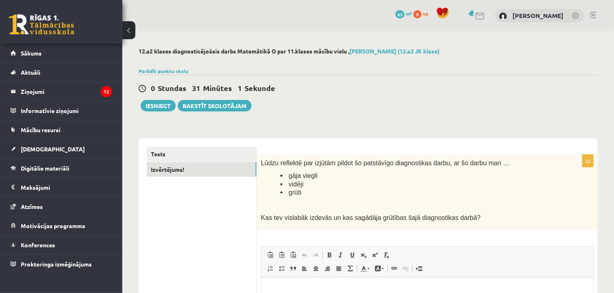
click at [612, 87] on div "12.a2 klases diagnosticējošais darbs Matemātikā O par 11.klases mācību vielu , …" at bounding box center [367, 235] width 491 height 409
click at [455, 165] on span "Lūdzu reflektē par izjūtām pildot šo patstāvīgo diagnostikas darbu, ar šo darbu…" at bounding box center [385, 162] width 249 height 7
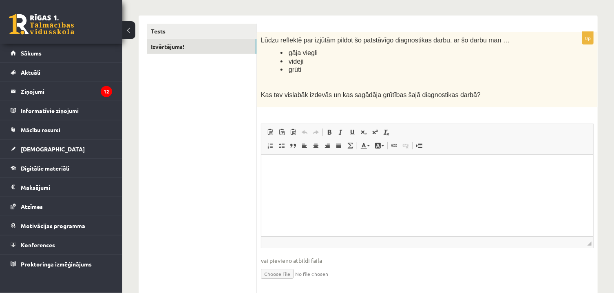
scroll to position [123, 0]
drag, startPoint x: 613, startPoint y: 182, endPoint x: 615, endPoint y: 223, distance: 41.2
click at [614, 170] on html "0 Dāvanas 63 mP 0 xp Rihards Ross Sākums Aktuāli Kā mācīties eSKOLĀ Kontakti No…" at bounding box center [307, 23] width 614 height 293
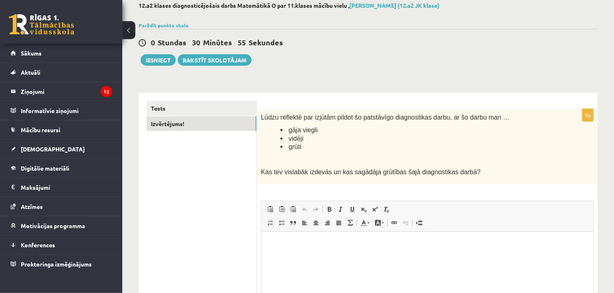
scroll to position [36, 0]
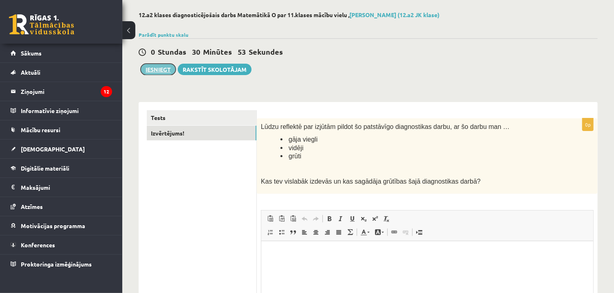
click at [168, 70] on button "Iesniegt" at bounding box center [158, 69] width 35 height 11
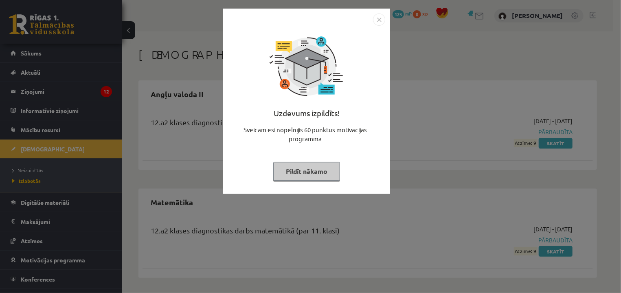
click at [317, 172] on button "Pildīt nākamo" at bounding box center [306, 171] width 67 height 19
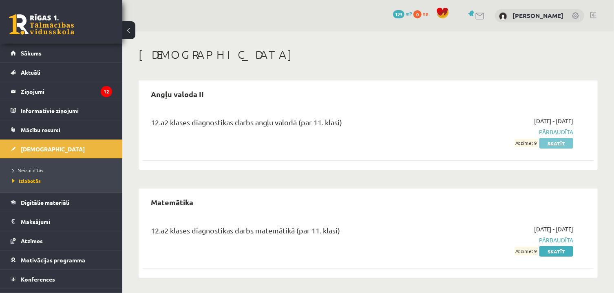
click at [549, 145] on link "Skatīt" at bounding box center [556, 143] width 34 height 11
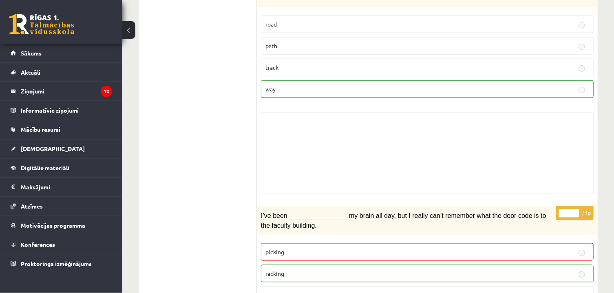
scroll to position [2068, 0]
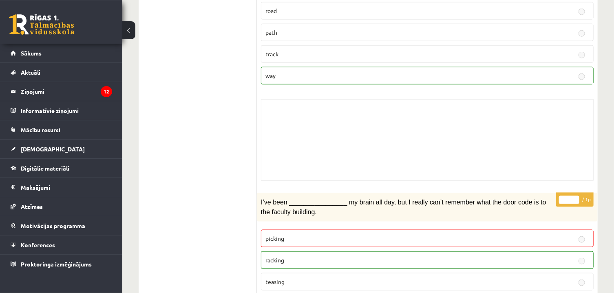
drag, startPoint x: 612, startPoint y: 241, endPoint x: 604, endPoint y: 199, distance: 42.8
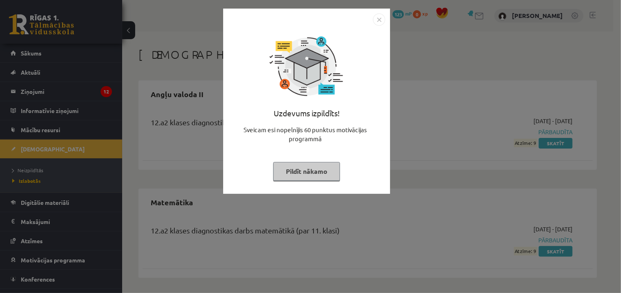
click at [336, 172] on button "Pildīt nākamo" at bounding box center [306, 171] width 67 height 19
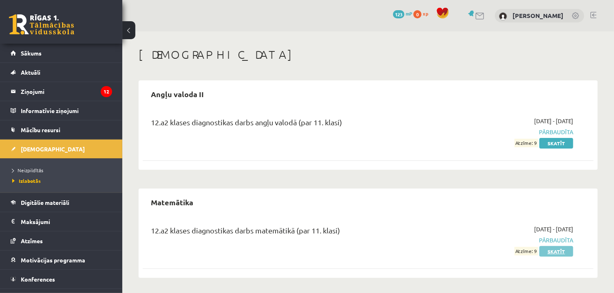
click at [548, 254] on link "Skatīt" at bounding box center [556, 251] width 34 height 11
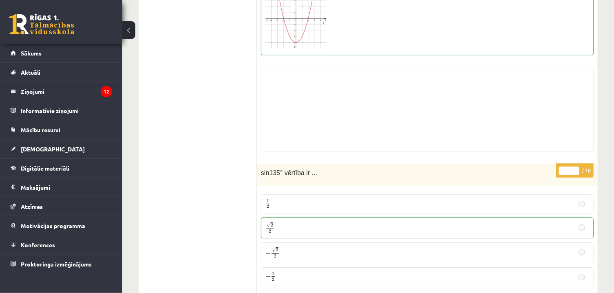
scroll to position [4416, 0]
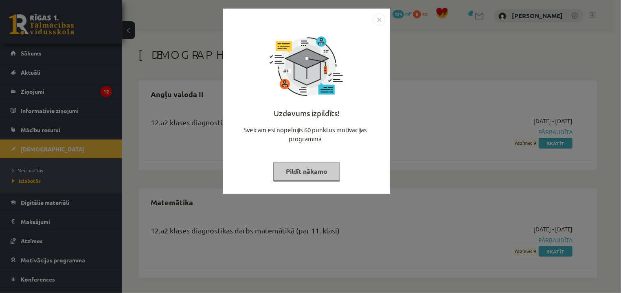
click at [295, 173] on button "Pildīt nākamo" at bounding box center [306, 171] width 67 height 19
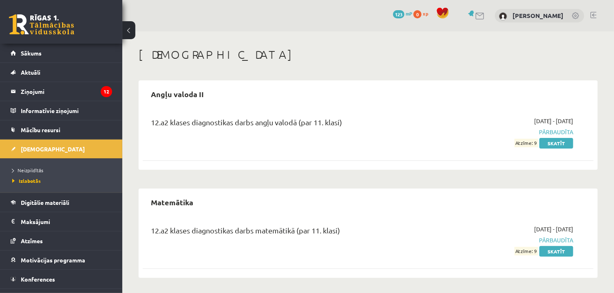
scroll to position [1, 0]
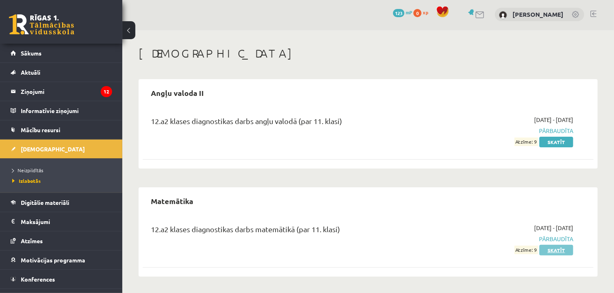
click at [544, 250] on link "Skatīt" at bounding box center [556, 249] width 34 height 11
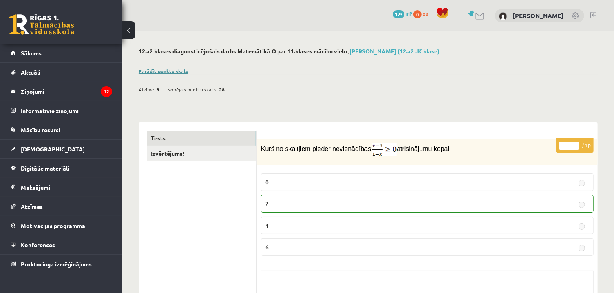
click at [174, 73] on link "Parādīt punktu skalu" at bounding box center [164, 71] width 50 height 7
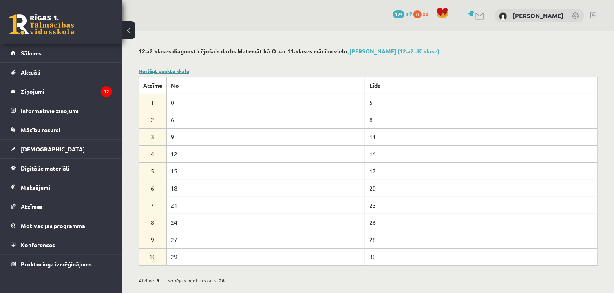
click at [174, 73] on link "Noslēpt punktu skalu" at bounding box center [164, 71] width 51 height 7
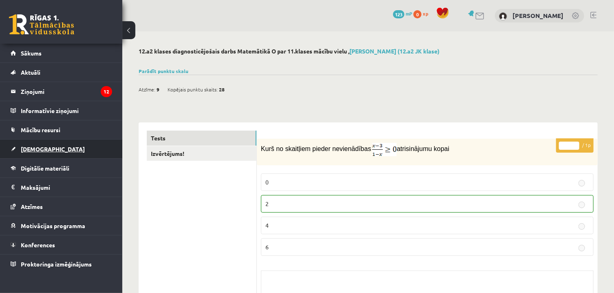
click at [42, 156] on link "[DEMOGRAPHIC_DATA]" at bounding box center [61, 148] width 101 height 19
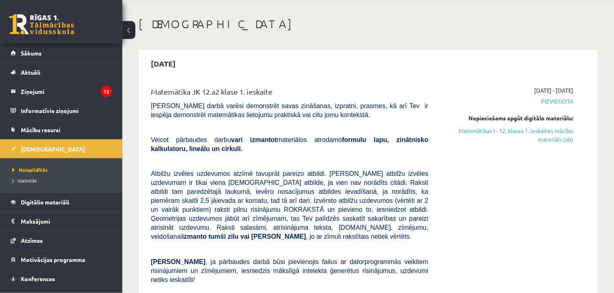
scroll to position [6, 0]
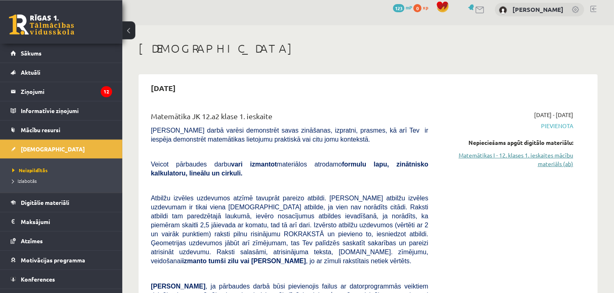
click at [537, 157] on link "Matemātikas I - 12. klases 1. ieskaites mācību materiāls (ab)" at bounding box center [506, 159] width 132 height 17
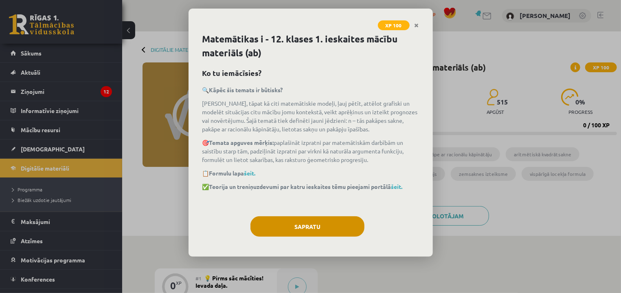
drag, startPoint x: 317, startPoint y: 239, endPoint x: 317, endPoint y: 232, distance: 6.5
click at [317, 232] on div "Sapratu" at bounding box center [311, 229] width 217 height 26
click at [317, 232] on button "Sapratu" at bounding box center [308, 226] width 114 height 20
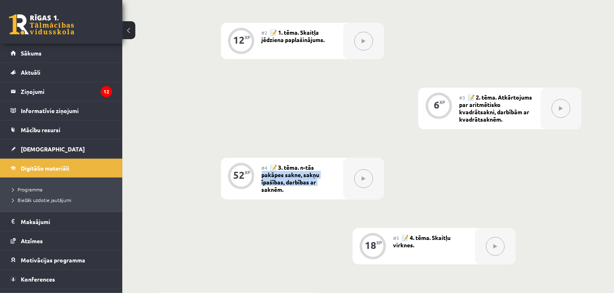
drag, startPoint x: 621, startPoint y: 42, endPoint x: 621, endPoint y: 183, distance: 141.0
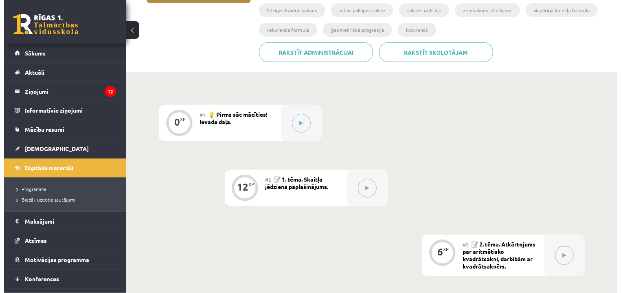
scroll to position [68, 0]
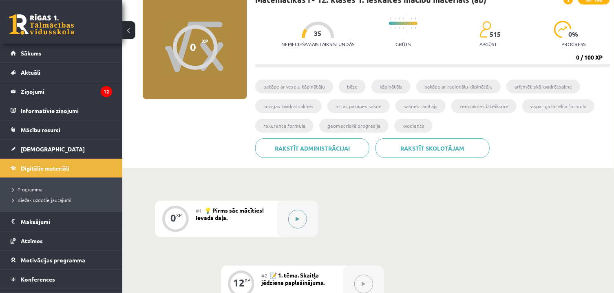
click at [288, 222] on div at bounding box center [297, 218] width 41 height 36
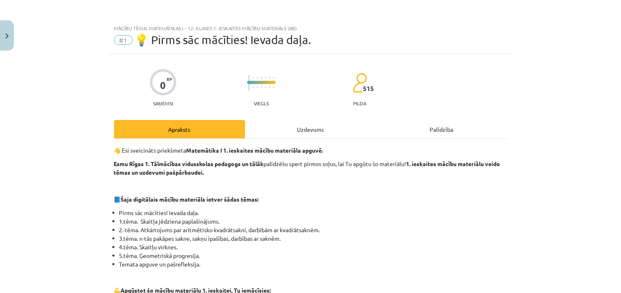
click at [306, 129] on div "Uzdevums" at bounding box center [310, 129] width 131 height 18
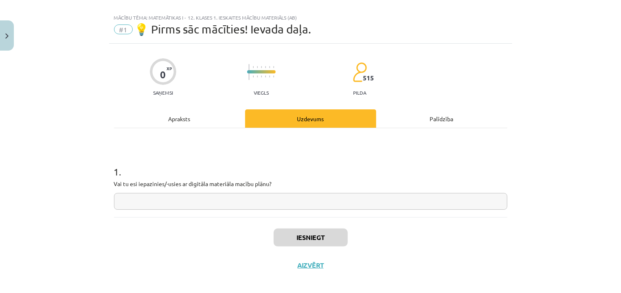
scroll to position [17, 0]
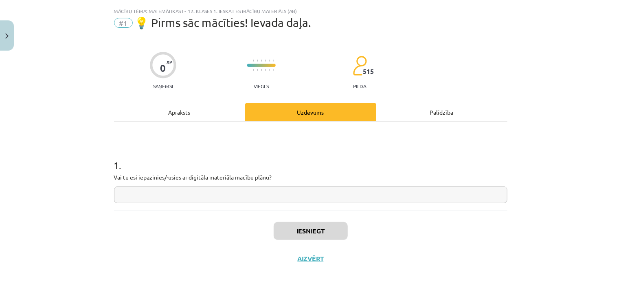
click at [292, 188] on input "text" at bounding box center [311, 194] width 394 height 17
click at [209, 106] on div "Apraksts" at bounding box center [179, 112] width 131 height 18
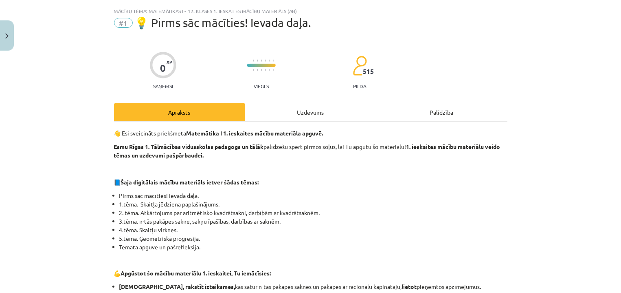
click at [264, 110] on div "Uzdevums" at bounding box center [310, 112] width 131 height 18
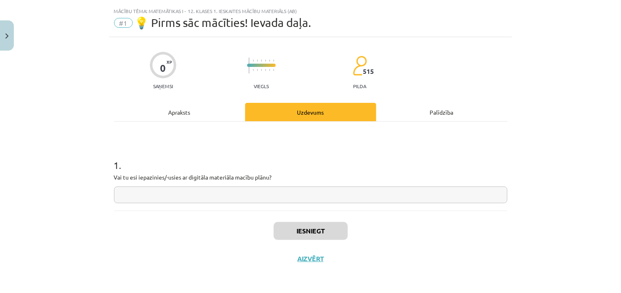
click at [263, 194] on input "text" at bounding box center [311, 194] width 394 height 17
type input "**"
click at [328, 225] on button "Iesniegt" at bounding box center [311, 231] width 74 height 18
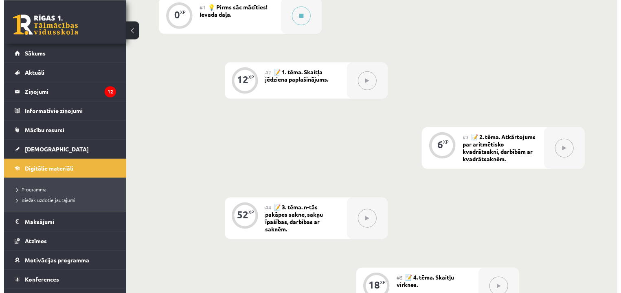
scroll to position [242, 0]
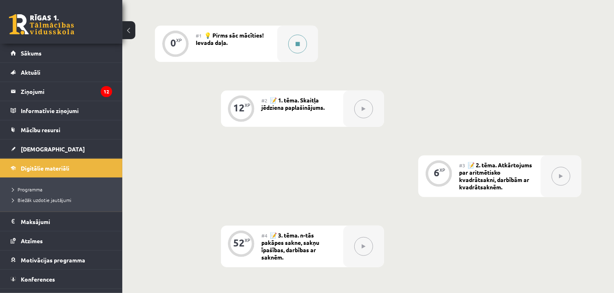
click at [295, 41] on button at bounding box center [297, 44] width 19 height 19
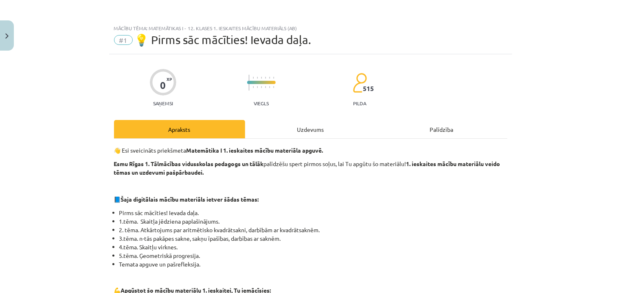
click at [321, 132] on div "Uzdevums" at bounding box center [310, 129] width 131 height 18
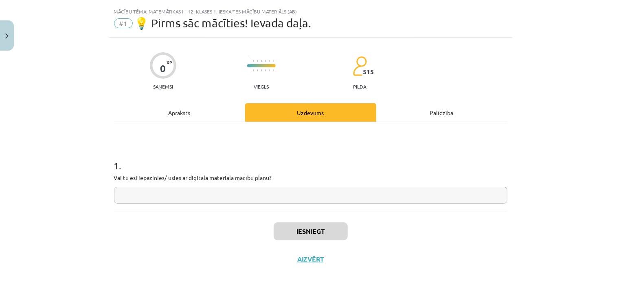
scroll to position [17, 0]
drag, startPoint x: 284, startPoint y: 203, endPoint x: 284, endPoint y: 198, distance: 4.9
click at [284, 198] on div "1 . Vai tu esi iepazinies/-usies ar digitāla materiāla macību plānu?" at bounding box center [311, 165] width 394 height 89
click at [284, 198] on input "text" at bounding box center [311, 194] width 394 height 17
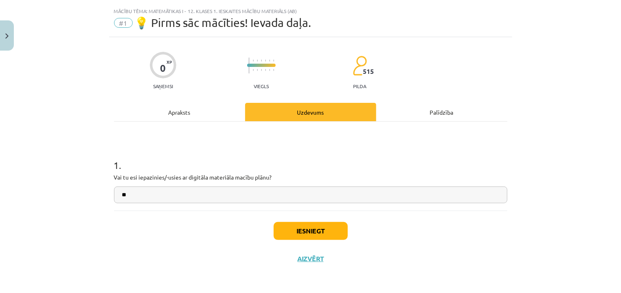
type input "**"
click at [328, 225] on button "Iesniegt" at bounding box center [311, 231] width 74 height 18
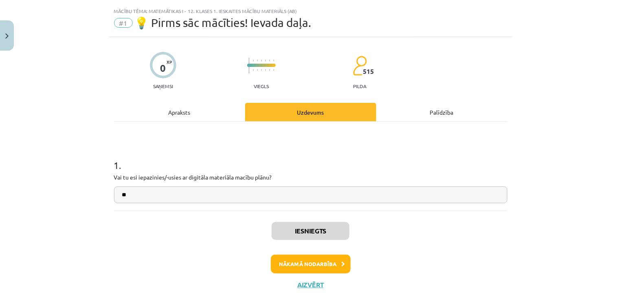
scroll to position [243, 0]
click at [323, 261] on button "Nākamā nodarbība" at bounding box center [311, 263] width 80 height 19
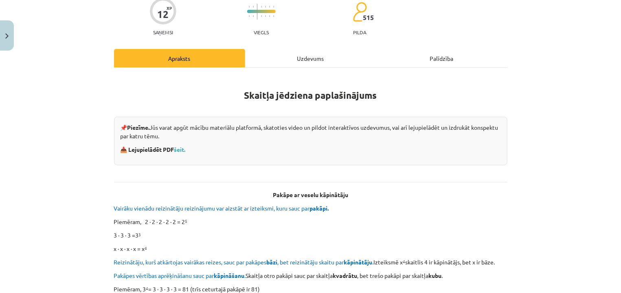
scroll to position [73, 0]
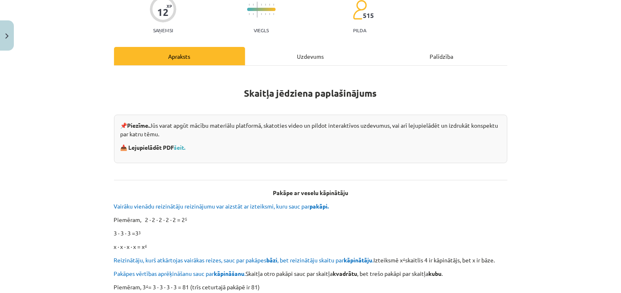
click at [323, 56] on div "Uzdevums" at bounding box center [310, 56] width 131 height 18
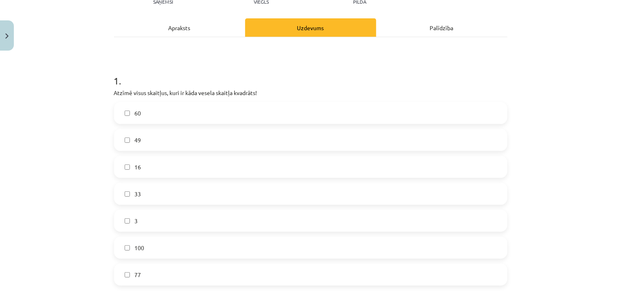
scroll to position [71, 0]
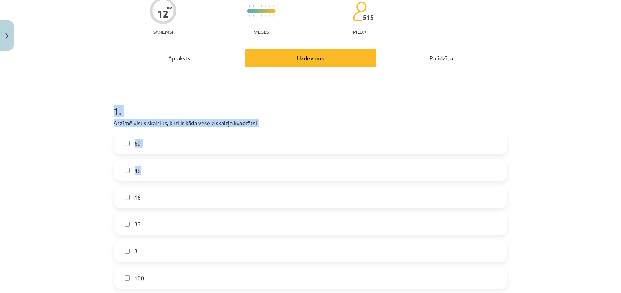
drag, startPoint x: 107, startPoint y: 106, endPoint x: 173, endPoint y: 173, distance: 94.2
click at [70, 72] on div "Mācību tēma: Matemātikas i - 12. klases 1. ieskaites mācību materiāls (ab) #2 📝…" at bounding box center [310, 146] width 621 height 293
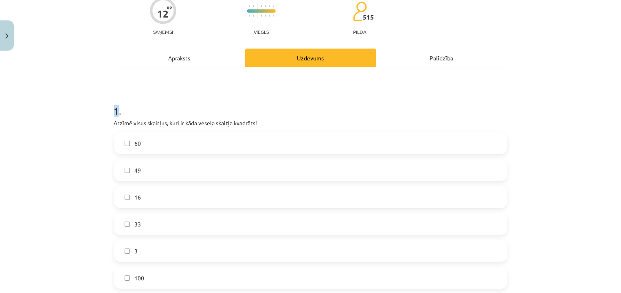
click at [70, 72] on div "Mācību tēma: Matemātikas i - 12. klases 1. ieskaites mācību materiāls (ab) #2 📝…" at bounding box center [310, 146] width 621 height 293
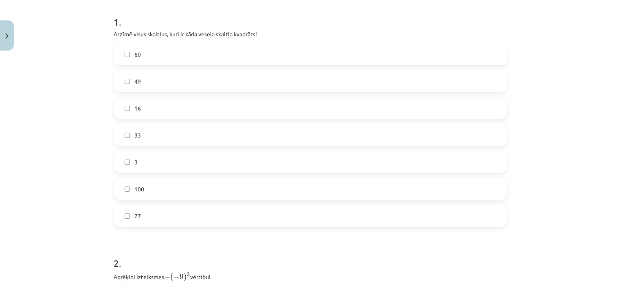
scroll to position [163, 0]
drag, startPoint x: 136, startPoint y: 82, endPoint x: 139, endPoint y: 54, distance: 28.0
click at [139, 54] on div "60 49 16 33 3 100 77" at bounding box center [311, 131] width 394 height 183
click at [139, 54] on label "60" at bounding box center [311, 51] width 392 height 20
click at [124, 181] on label "100" at bounding box center [311, 186] width 392 height 20
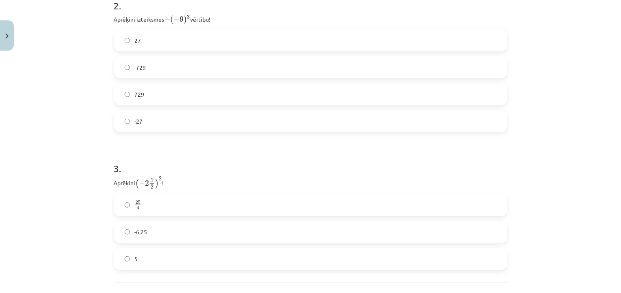
scroll to position [414, 0]
click at [183, 107] on label "729" at bounding box center [311, 98] width 392 height 20
click at [198, 203] on label "25 4 25 4" at bounding box center [311, 208] width 392 height 20
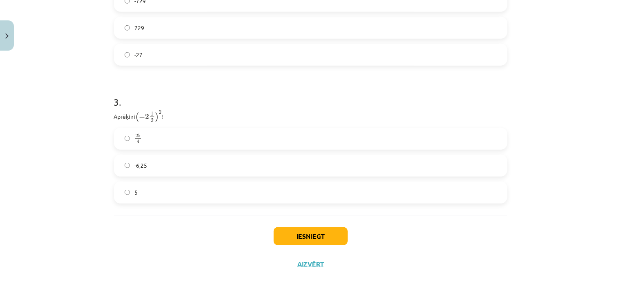
scroll to position [486, 0]
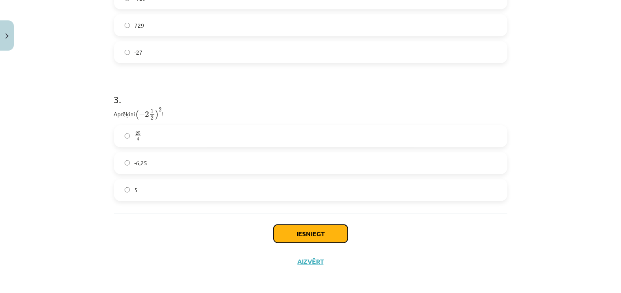
click at [321, 239] on button "Iesniegt" at bounding box center [311, 234] width 74 height 18
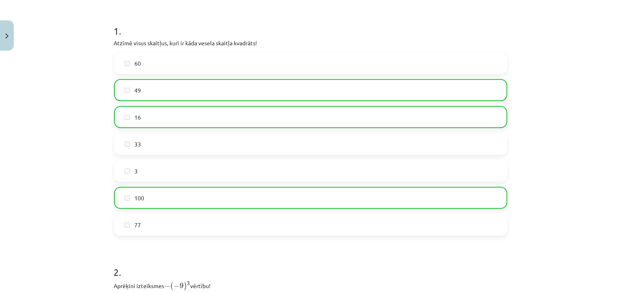
scroll to position [515, 0]
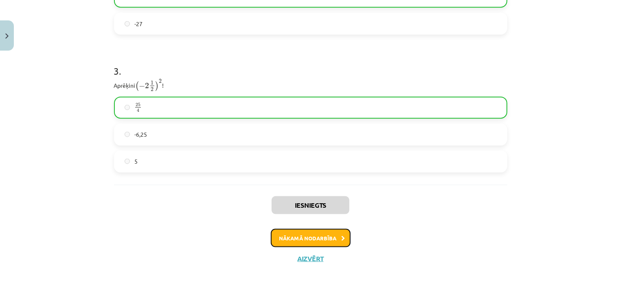
click at [313, 233] on button "Nākamā nodarbība" at bounding box center [311, 238] width 80 height 19
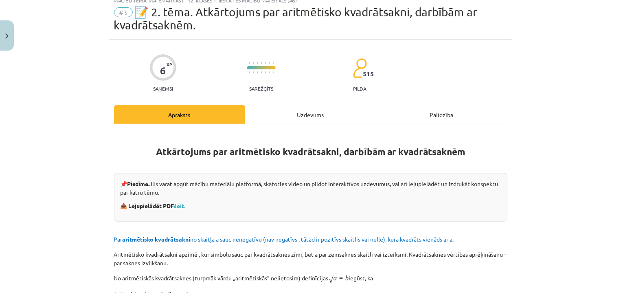
scroll to position [20, 0]
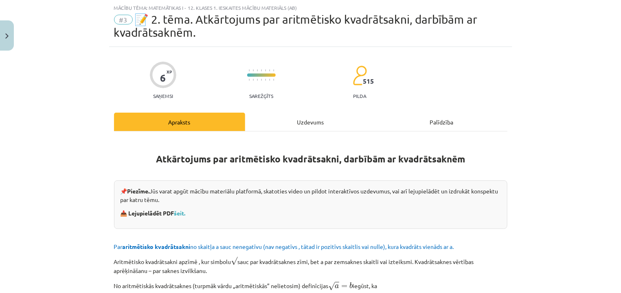
click at [301, 126] on div "Uzdevums" at bounding box center [310, 121] width 131 height 18
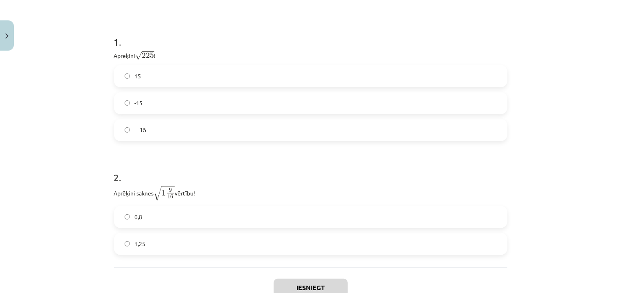
scroll to position [155, 0]
click at [175, 73] on label "15" at bounding box center [311, 74] width 392 height 20
click at [225, 243] on label "1,25" at bounding box center [311, 241] width 392 height 20
click at [297, 277] on button "Iesniegt" at bounding box center [311, 285] width 74 height 18
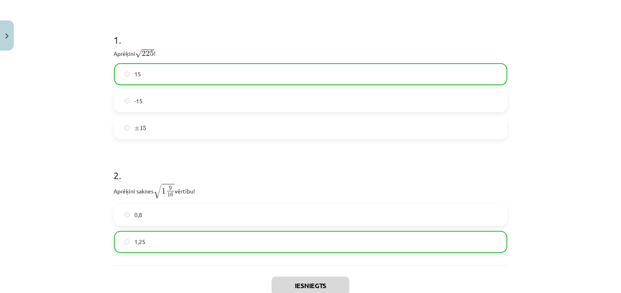
click at [567, 194] on div "Mācību tēma: Matemātikas i - 12. klases 1. ieskaites mācību materiāls (ab) #3 📝…" at bounding box center [310, 146] width 621 height 293
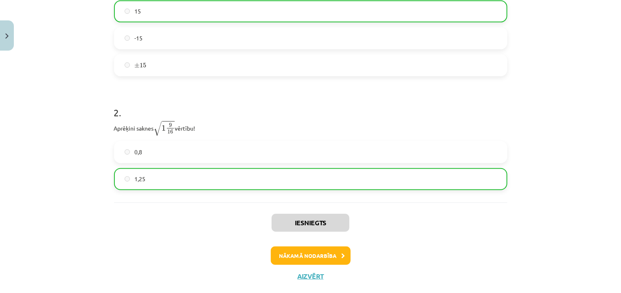
scroll to position [219, 0]
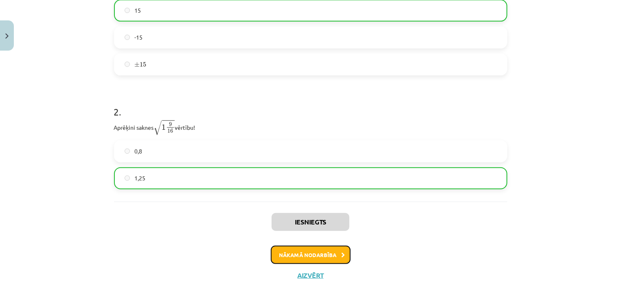
click at [319, 249] on button "Nākamā nodarbība" at bounding box center [311, 254] width 80 height 19
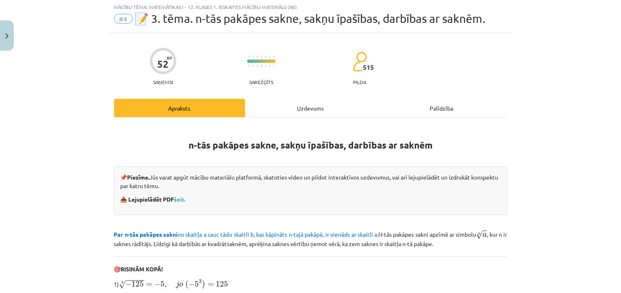
scroll to position [20, 0]
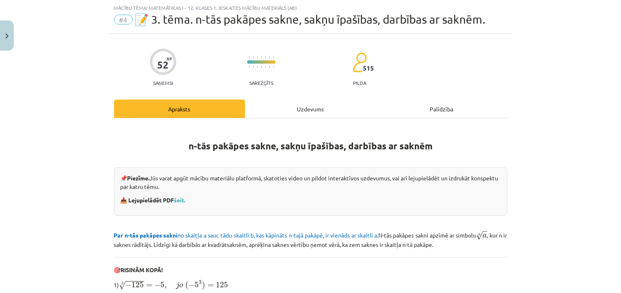
click at [313, 110] on div "Uzdevums" at bounding box center [310, 108] width 131 height 18
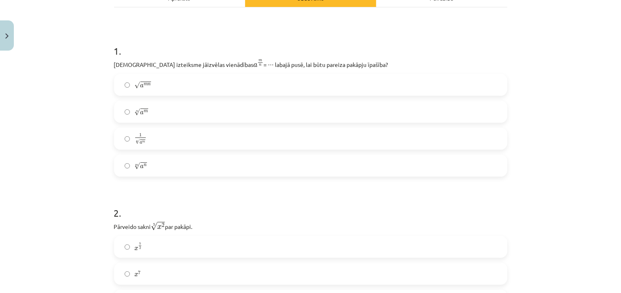
scroll to position [179, 0]
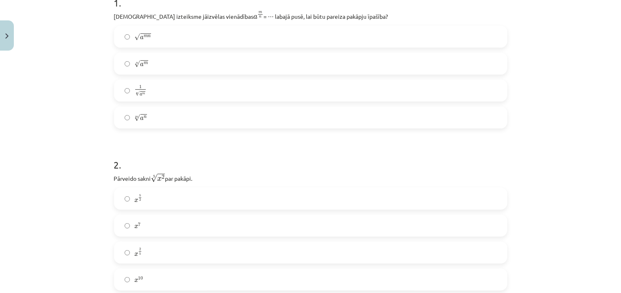
click at [170, 66] on label "n √ a m a m n" at bounding box center [311, 63] width 392 height 20
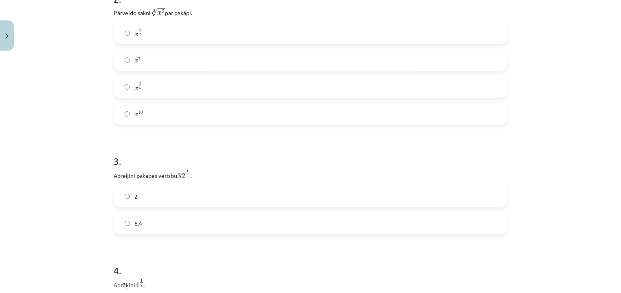
scroll to position [307, 0]
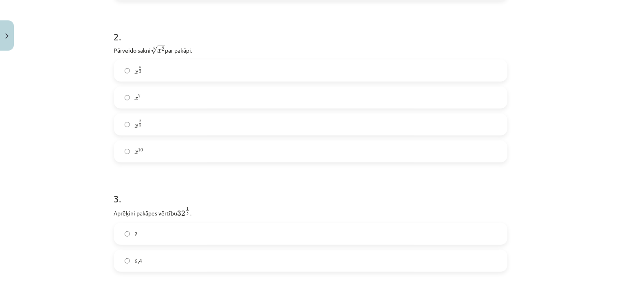
click at [159, 129] on label "x 2 5 x 2 5" at bounding box center [311, 124] width 392 height 20
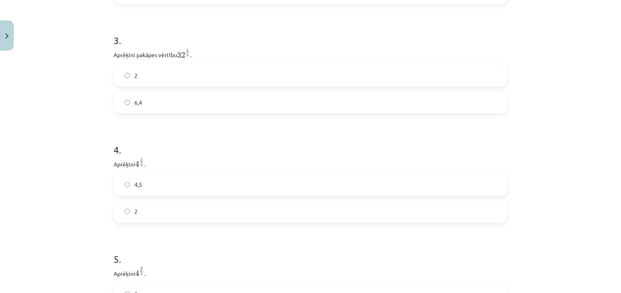
scroll to position [462, 0]
click at [200, 210] on label "2" at bounding box center [311, 214] width 392 height 20
click at [168, 85] on label "2" at bounding box center [311, 78] width 392 height 20
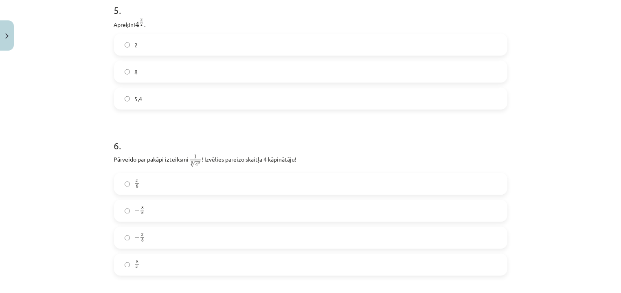
scroll to position [711, 0]
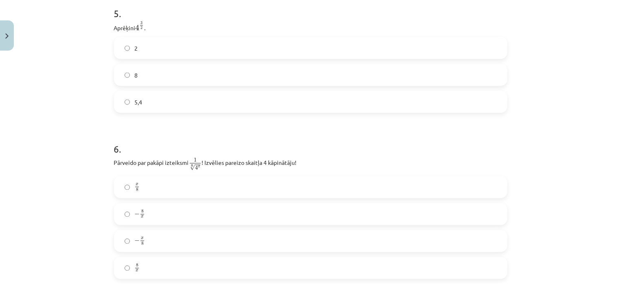
click at [150, 67] on div "8" at bounding box center [311, 75] width 394 height 22
click at [135, 71] on label "8" at bounding box center [311, 75] width 392 height 20
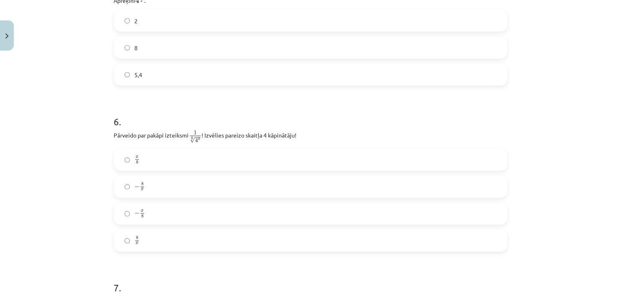
scroll to position [735, 0]
click at [122, 223] on label "− x 8 − x 8" at bounding box center [311, 217] width 392 height 20
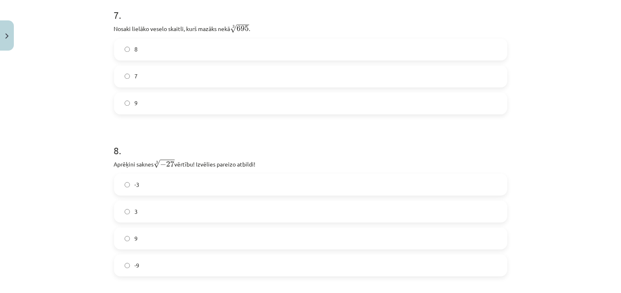
scroll to position [1007, 0]
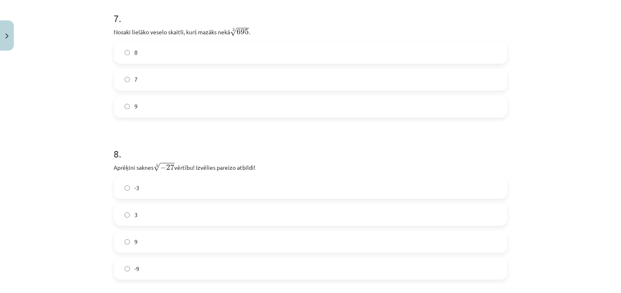
click at [147, 82] on label "7" at bounding box center [311, 79] width 392 height 20
click at [119, 53] on label "8" at bounding box center [311, 52] width 392 height 20
click at [148, 185] on label "-3" at bounding box center [311, 187] width 392 height 20
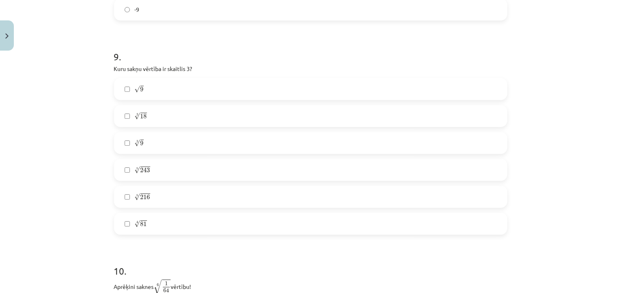
scroll to position [1259, 0]
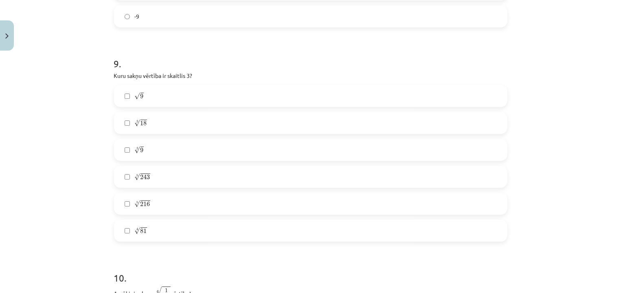
click at [149, 96] on label "√ 9 9" at bounding box center [311, 96] width 392 height 20
click at [137, 174] on label "5 √ 243 243 5" at bounding box center [311, 176] width 392 height 20
click at [149, 232] on label "4 √ 81 81 4" at bounding box center [311, 230] width 392 height 20
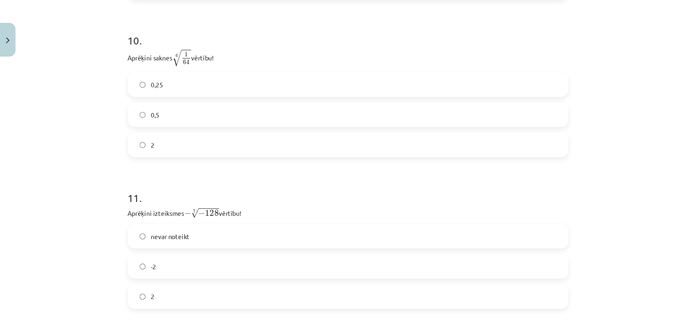
scroll to position [1501, 0]
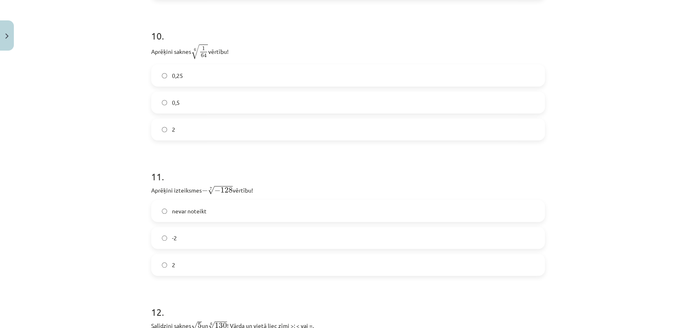
click at [194, 106] on label "0,5" at bounding box center [348, 102] width 392 height 20
click at [169, 260] on label "2" at bounding box center [348, 264] width 392 height 20
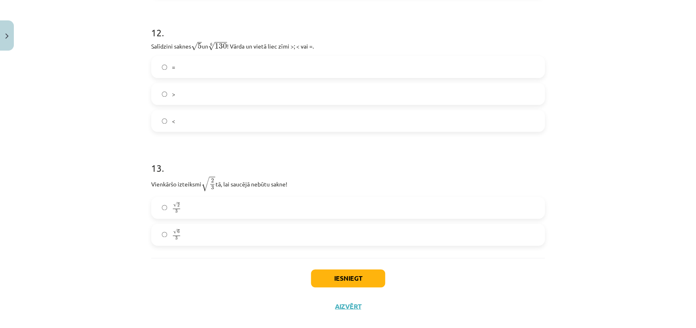
scroll to position [1755, 0]
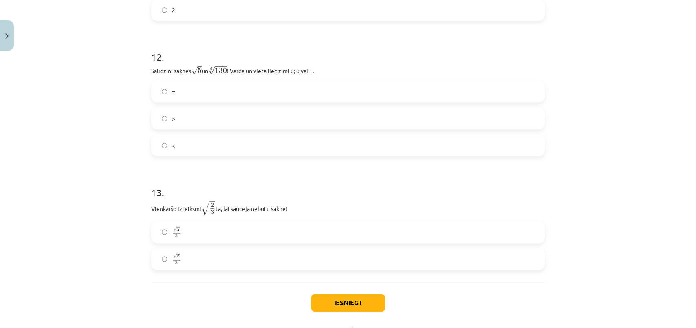
click at [214, 126] on label ">" at bounding box center [348, 118] width 392 height 20
click at [222, 265] on label "√ 6 3 6 3" at bounding box center [348, 259] width 392 height 20
click at [368, 292] on button "Iesniegt" at bounding box center [348, 302] width 74 height 18
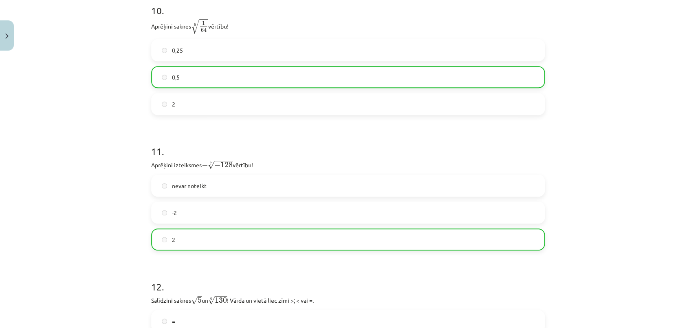
scroll to position [1819, 0]
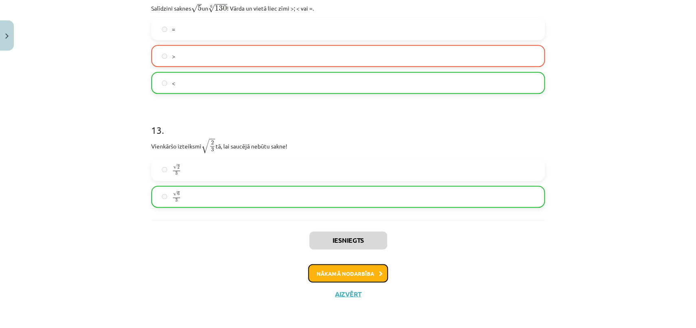
click at [337, 266] on button "Nākamā nodarbība" at bounding box center [348, 273] width 80 height 19
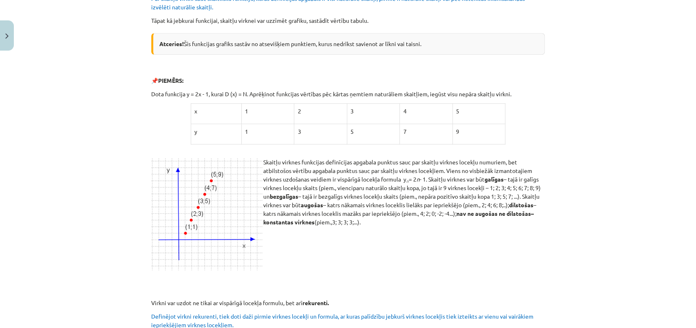
scroll to position [0, 0]
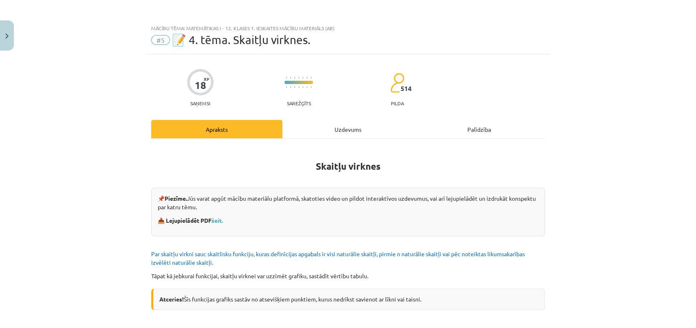
click at [365, 130] on div "Uzdevums" at bounding box center [347, 129] width 131 height 18
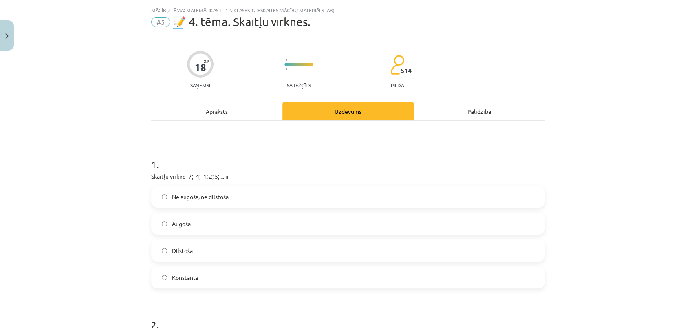
scroll to position [20, 0]
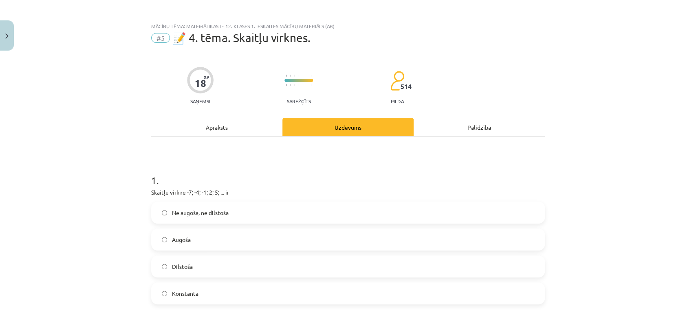
drag, startPoint x: 695, startPoint y: 4, endPoint x: 692, endPoint y: 55, distance: 50.6
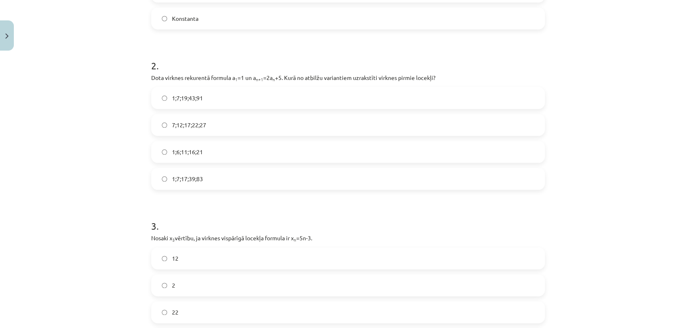
scroll to position [0, 0]
